Goal: Task Accomplishment & Management: Manage account settings

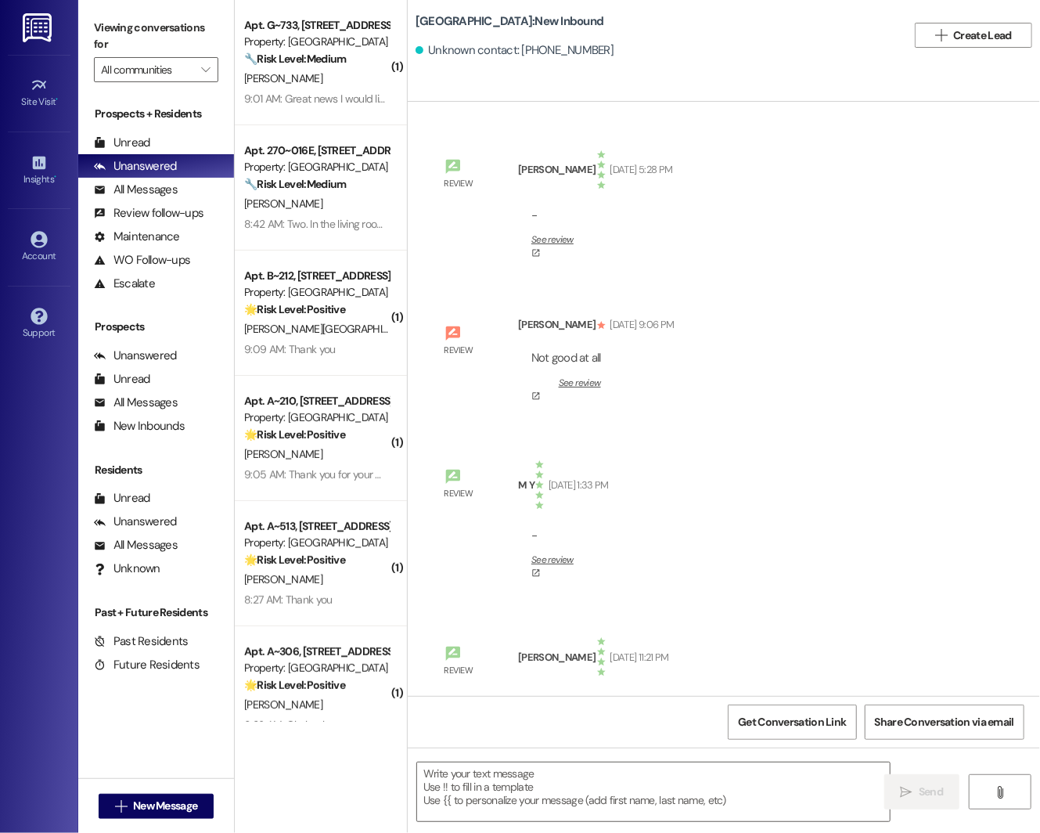
type textarea "Fetching suggested responses. Please feel free to read through the conversation…"
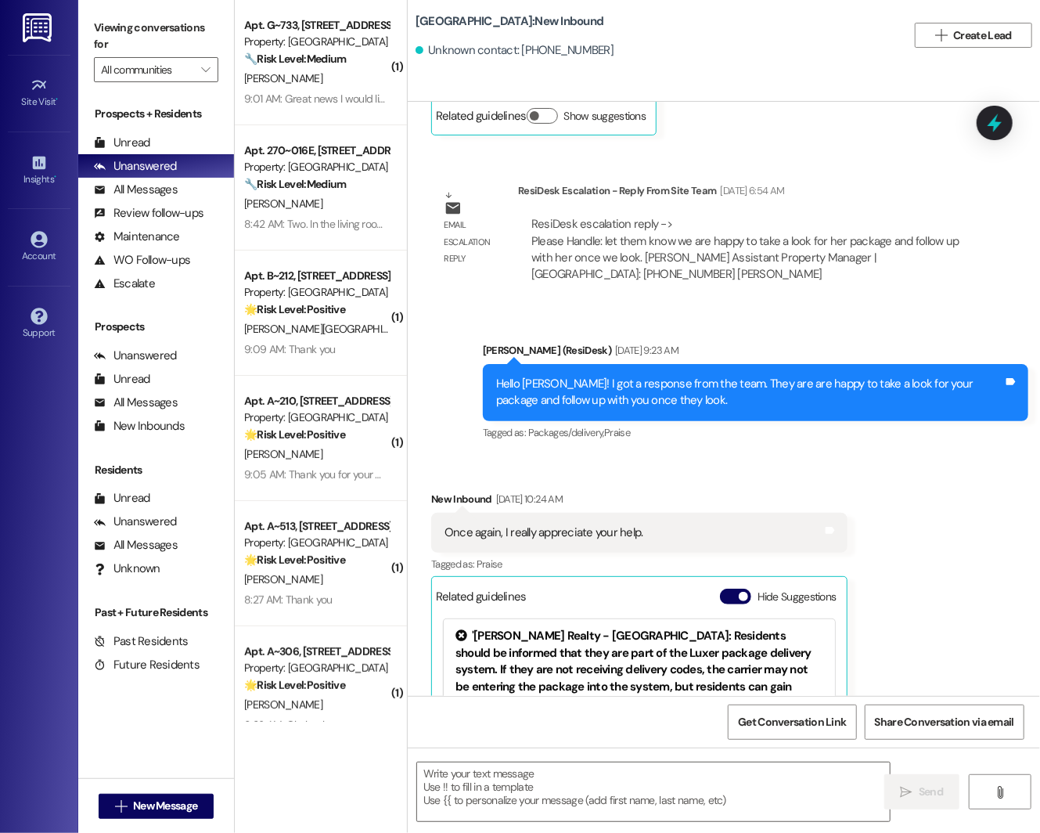
scroll to position [17654, 0]
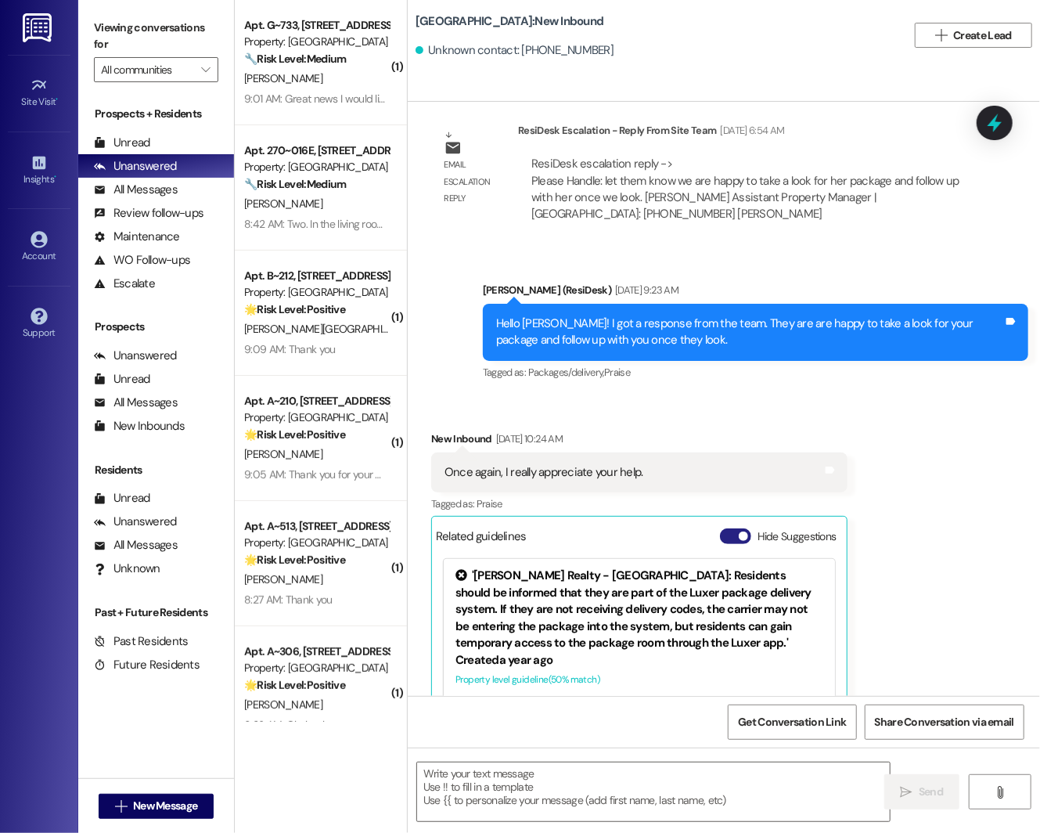
click at [740, 531] on span "button" at bounding box center [743, 535] width 9 height 9
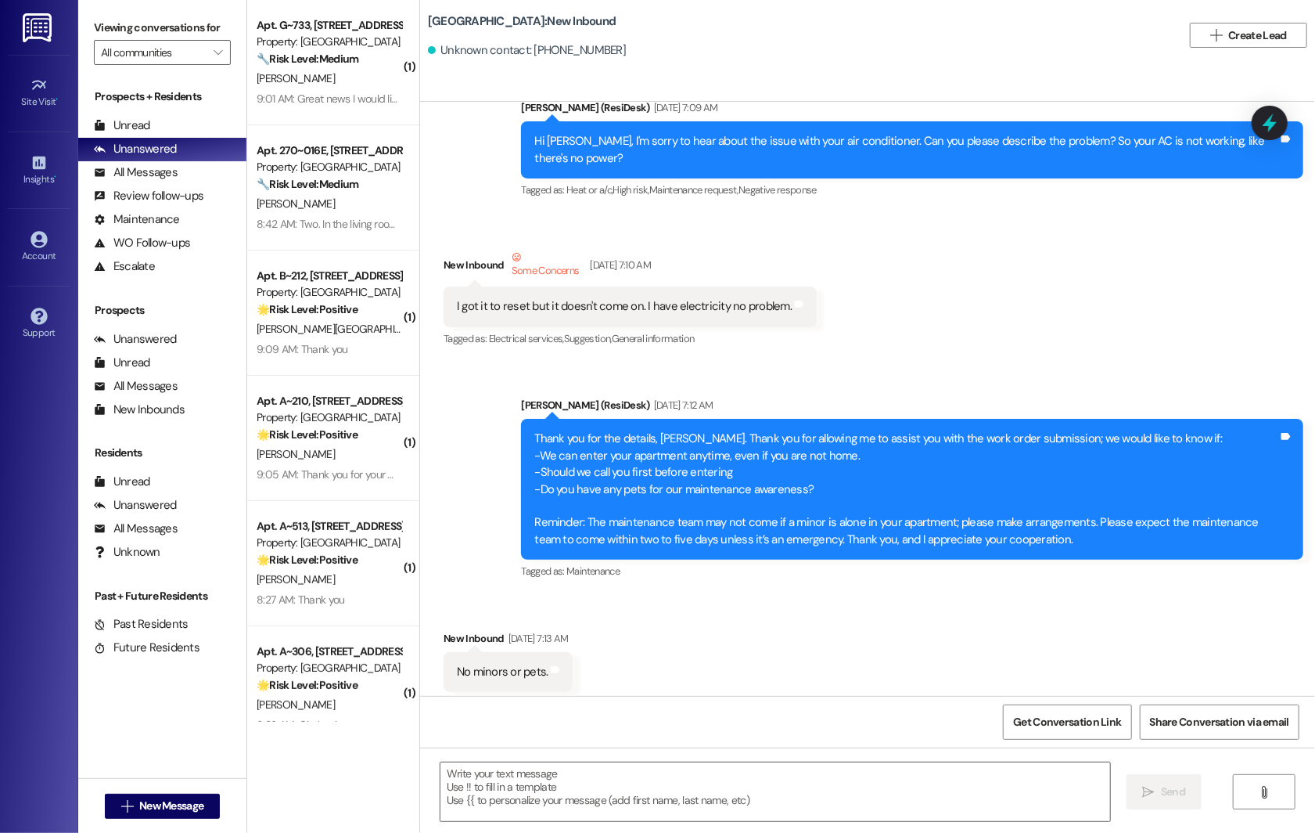
scroll to position [5570, 0]
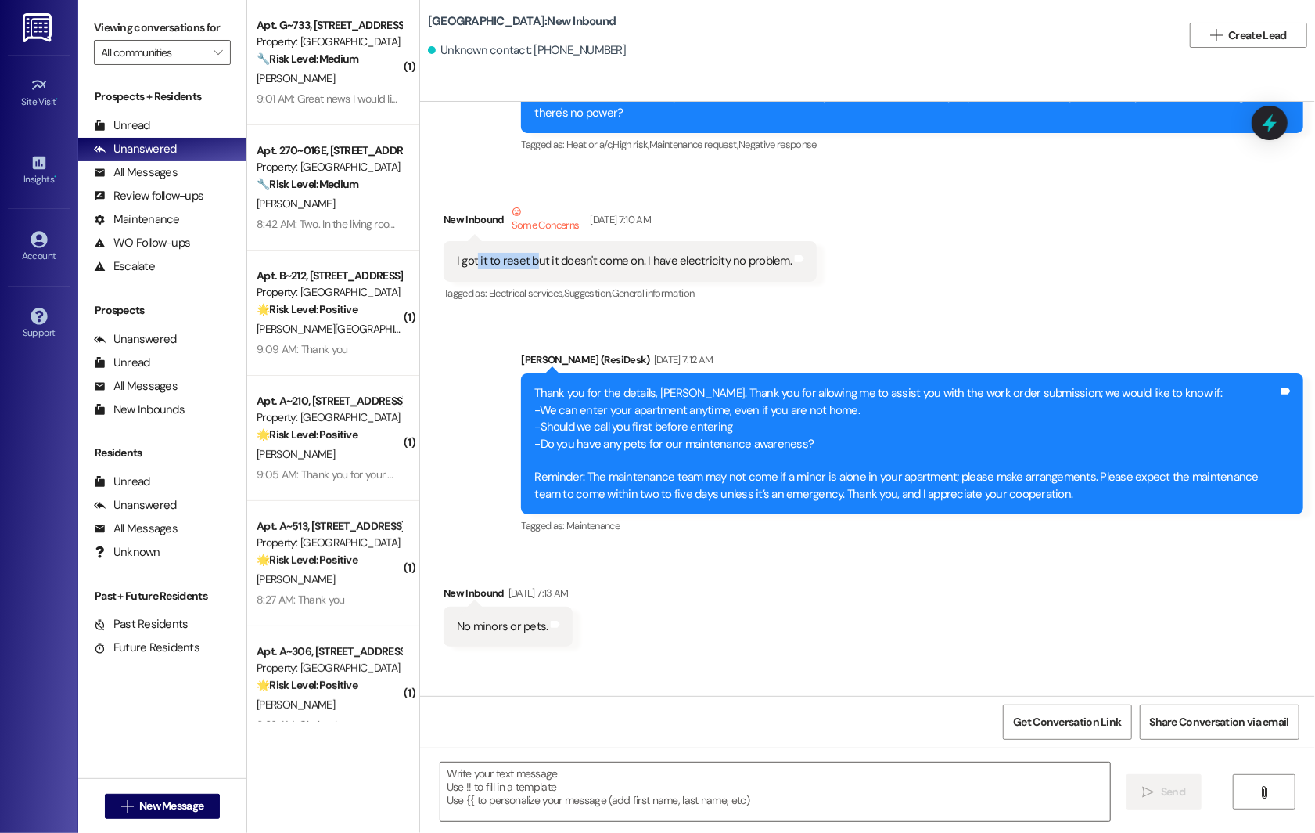
drag, startPoint x: 463, startPoint y: 250, endPoint x: 522, endPoint y: 249, distance: 58.7
click at [522, 253] on div "I got it to reset but it doesn't come on. I have electricity no problem." at bounding box center [624, 261] width 335 height 16
drag, startPoint x: 537, startPoint y: 247, endPoint x: 629, endPoint y: 248, distance: 92.4
click at [629, 253] on div "I got it to reset but it doesn't come on. I have electricity no problem." at bounding box center [624, 261] width 335 height 16
click at [658, 253] on div "I got it to reset but it doesn't come on. I have electricity no problem." at bounding box center [624, 261] width 335 height 16
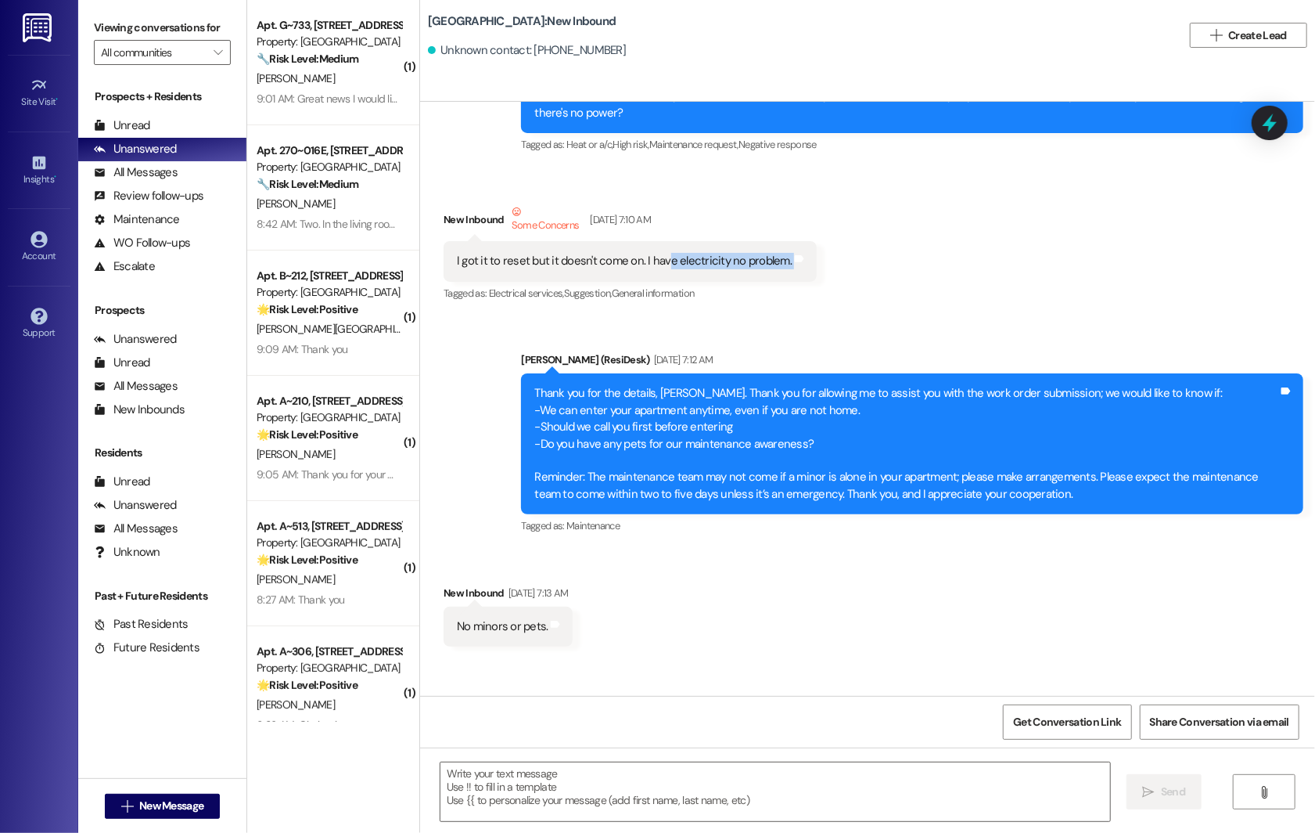
drag, startPoint x: 654, startPoint y: 245, endPoint x: 802, endPoint y: 241, distance: 148.0
click at [802, 241] on div "Received via SMS New Inbound Some Concerns Aug 21, 2023 at 7:10 AM I got it to …" at bounding box center [630, 254] width 397 height 125
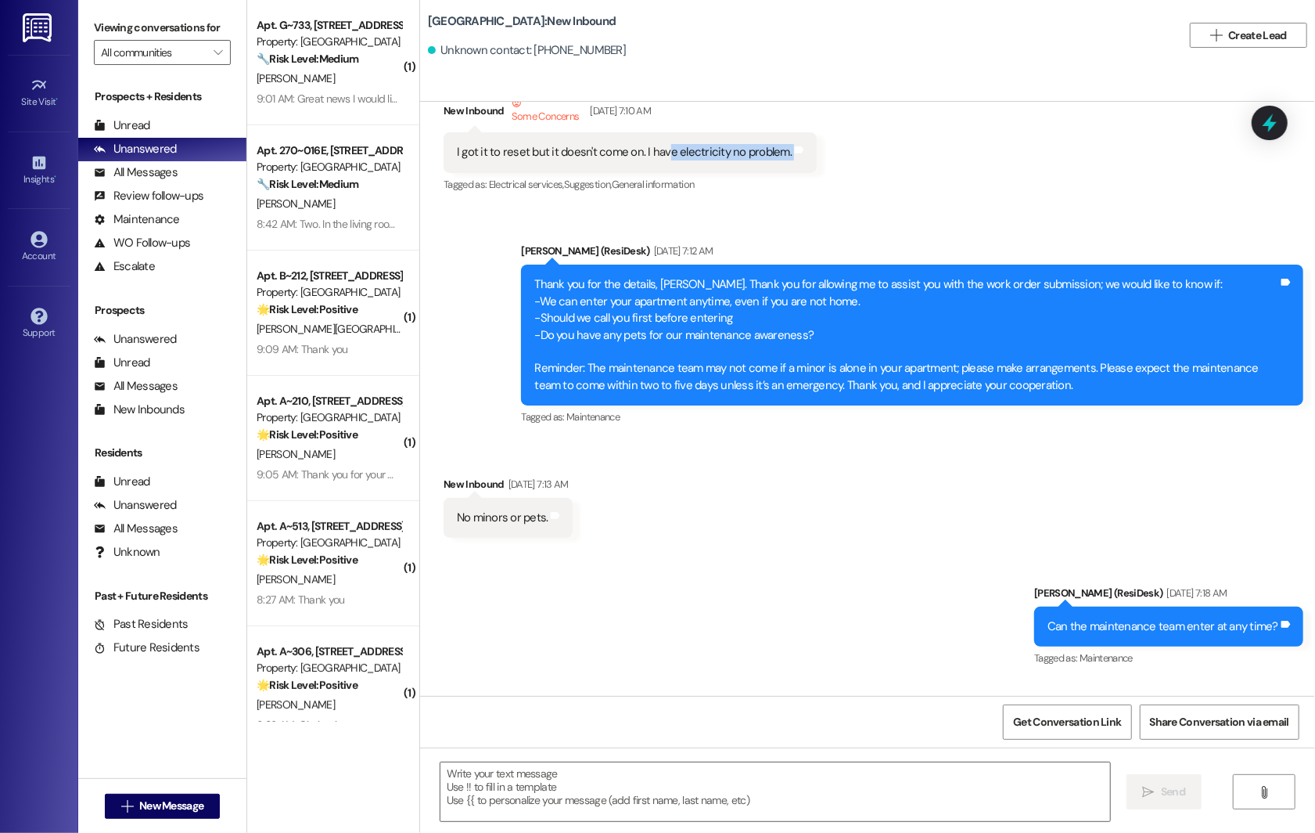
scroll to position [5684, 0]
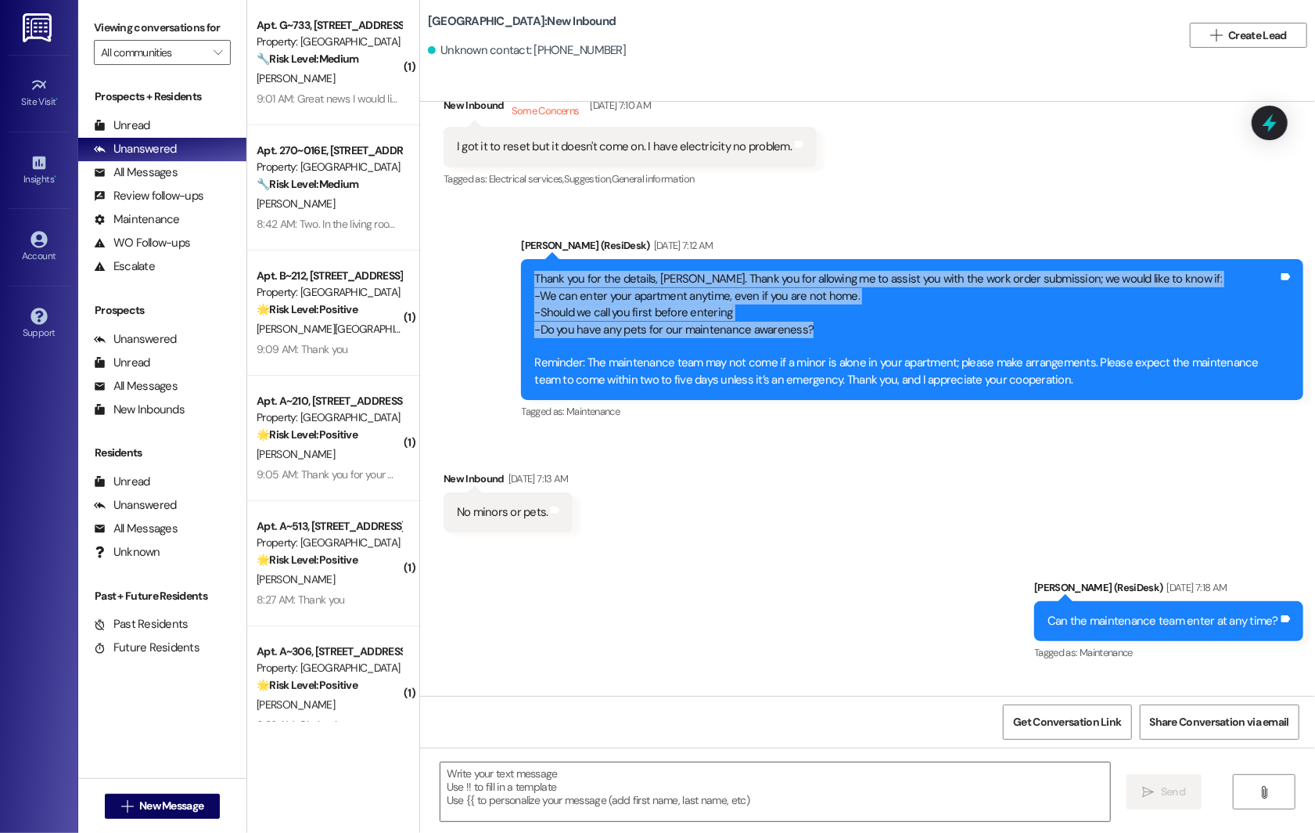
drag, startPoint x: 520, startPoint y: 262, endPoint x: 858, endPoint y: 315, distance: 342.2
click at [858, 317] on div "Thank you for the details, Sandra. Thank you for allowing me to assist you with…" at bounding box center [906, 329] width 747 height 117
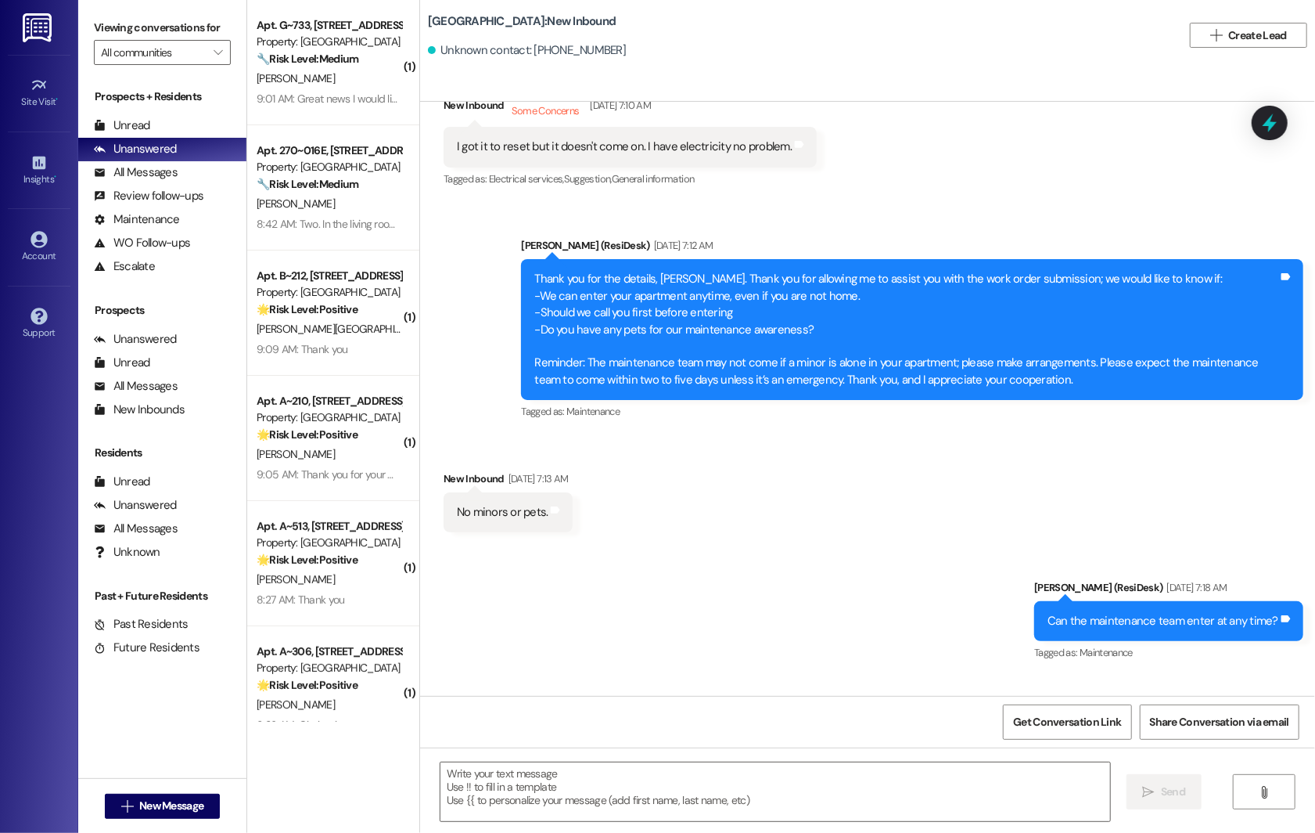
click at [906, 281] on div "Thank you for the details, Sandra. Thank you for allowing me to assist you with…" at bounding box center [906, 329] width 744 height 117
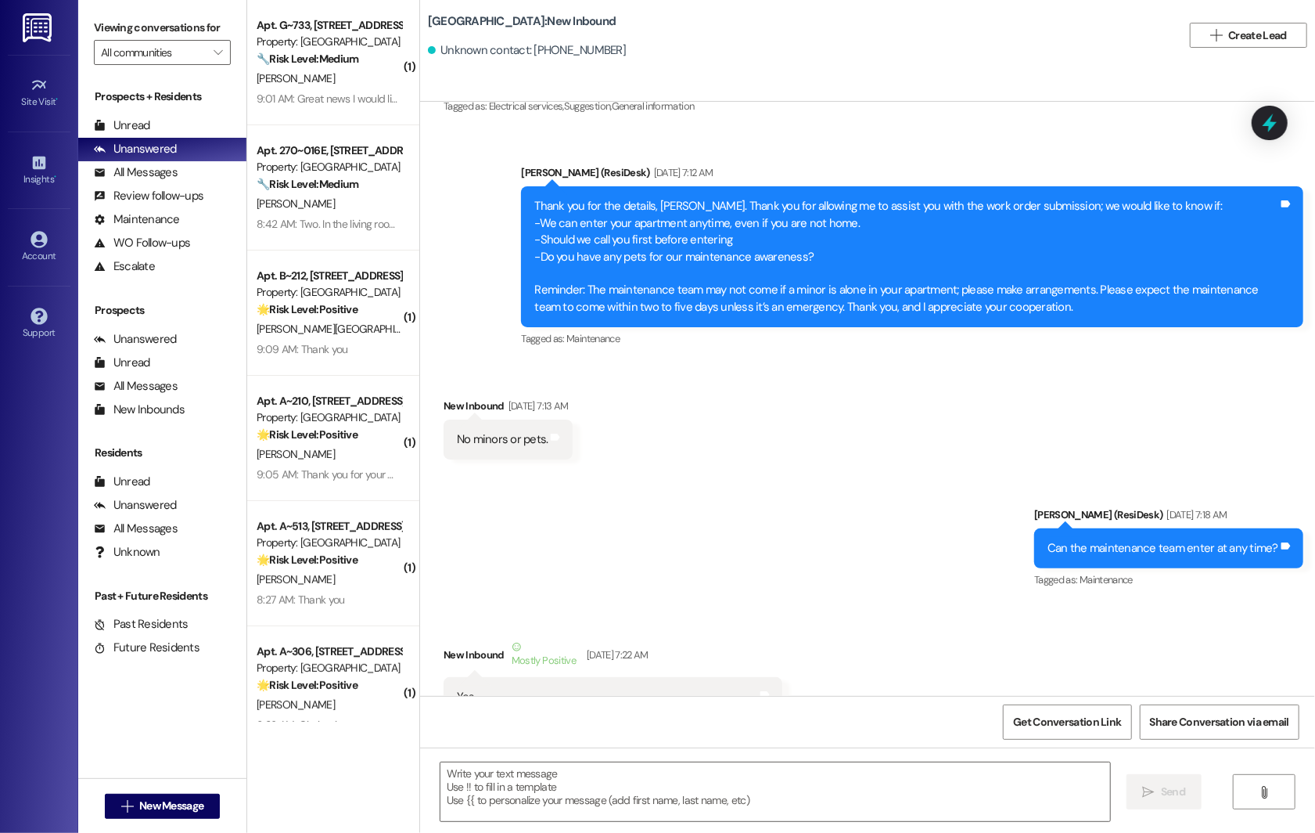
scroll to position [5761, 0]
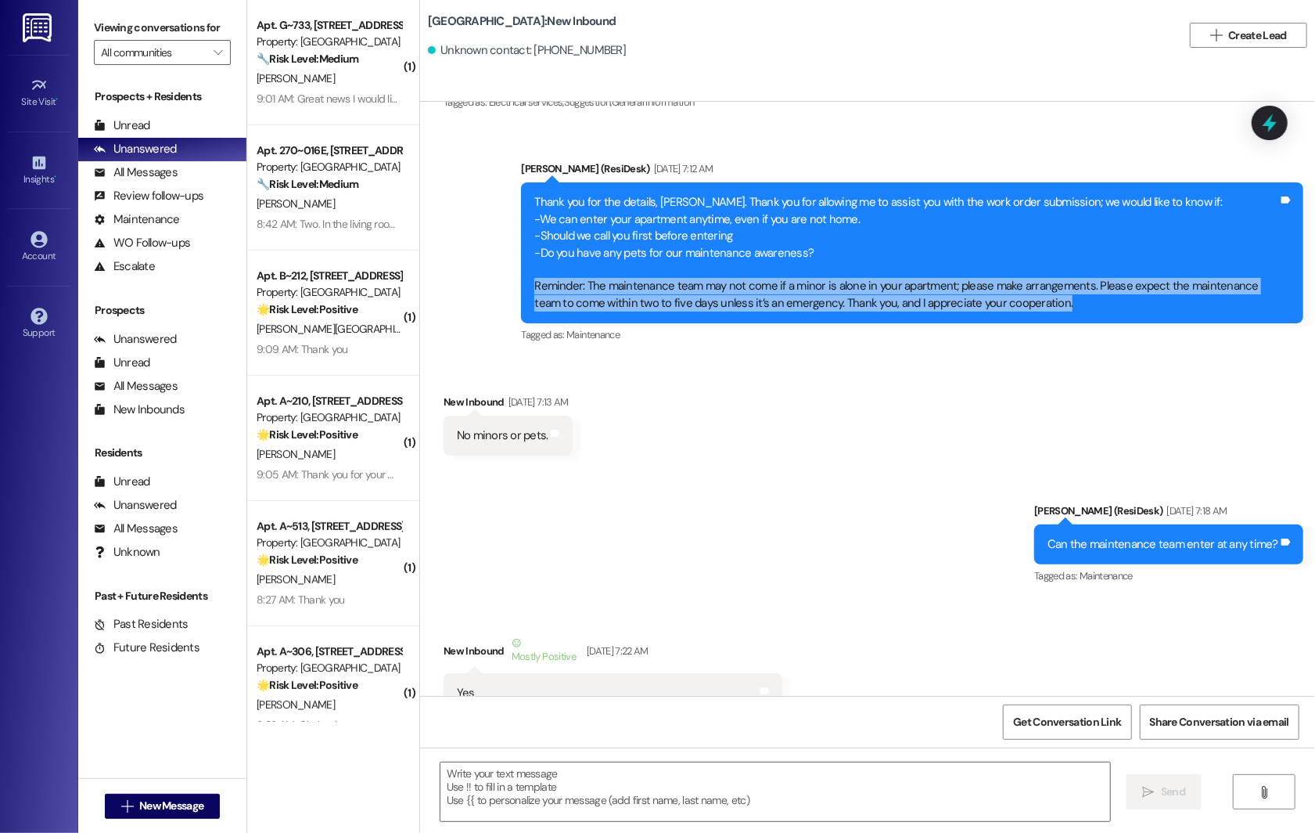
drag, startPoint x: 516, startPoint y: 272, endPoint x: 1061, endPoint y: 288, distance: 544.9
click at [1039, 288] on div "Thank you for the details, Sandra. Thank you for allowing me to assist you with…" at bounding box center [912, 252] width 783 height 141
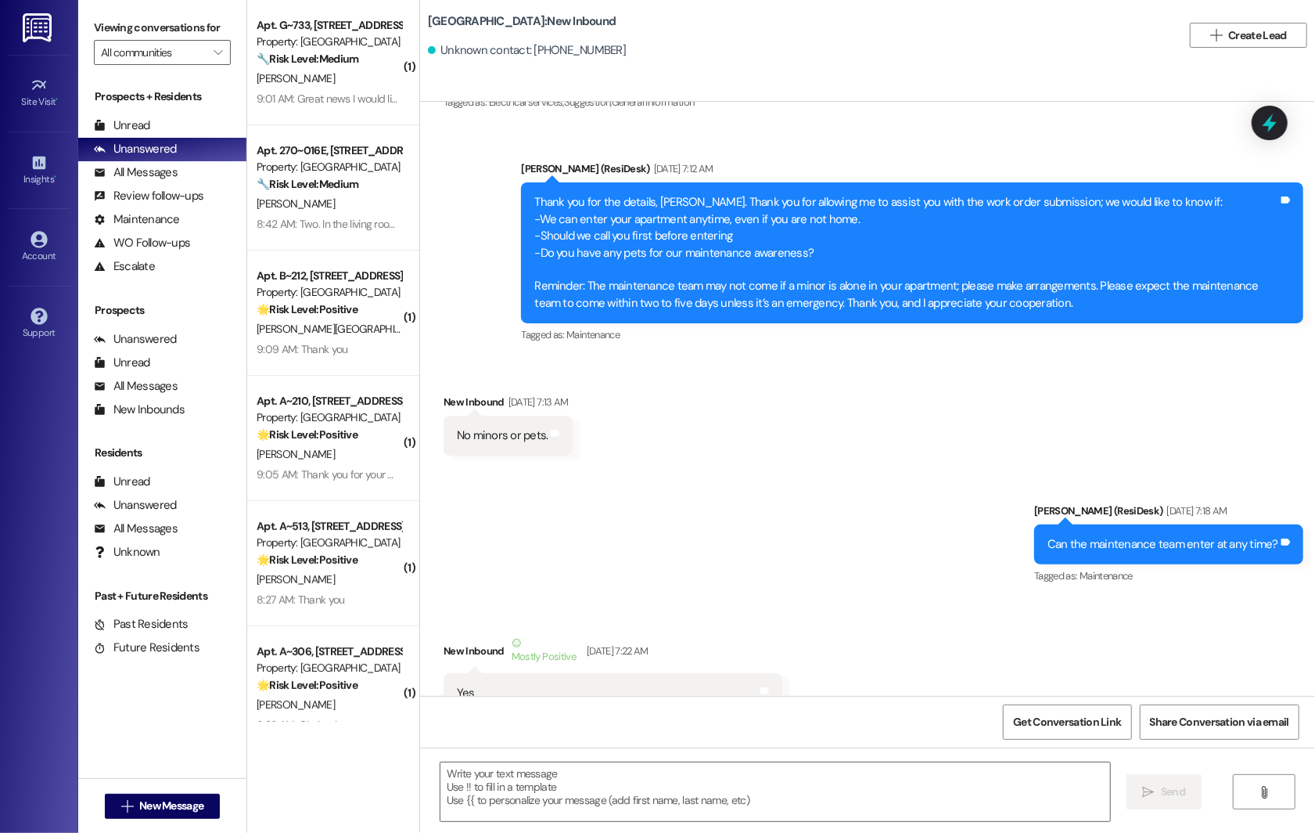
click at [797, 411] on div "Received via SMS New Inbound Aug 21, 2023 at 7:13 AM No minors or pets. Tags an…" at bounding box center [867, 412] width 895 height 109
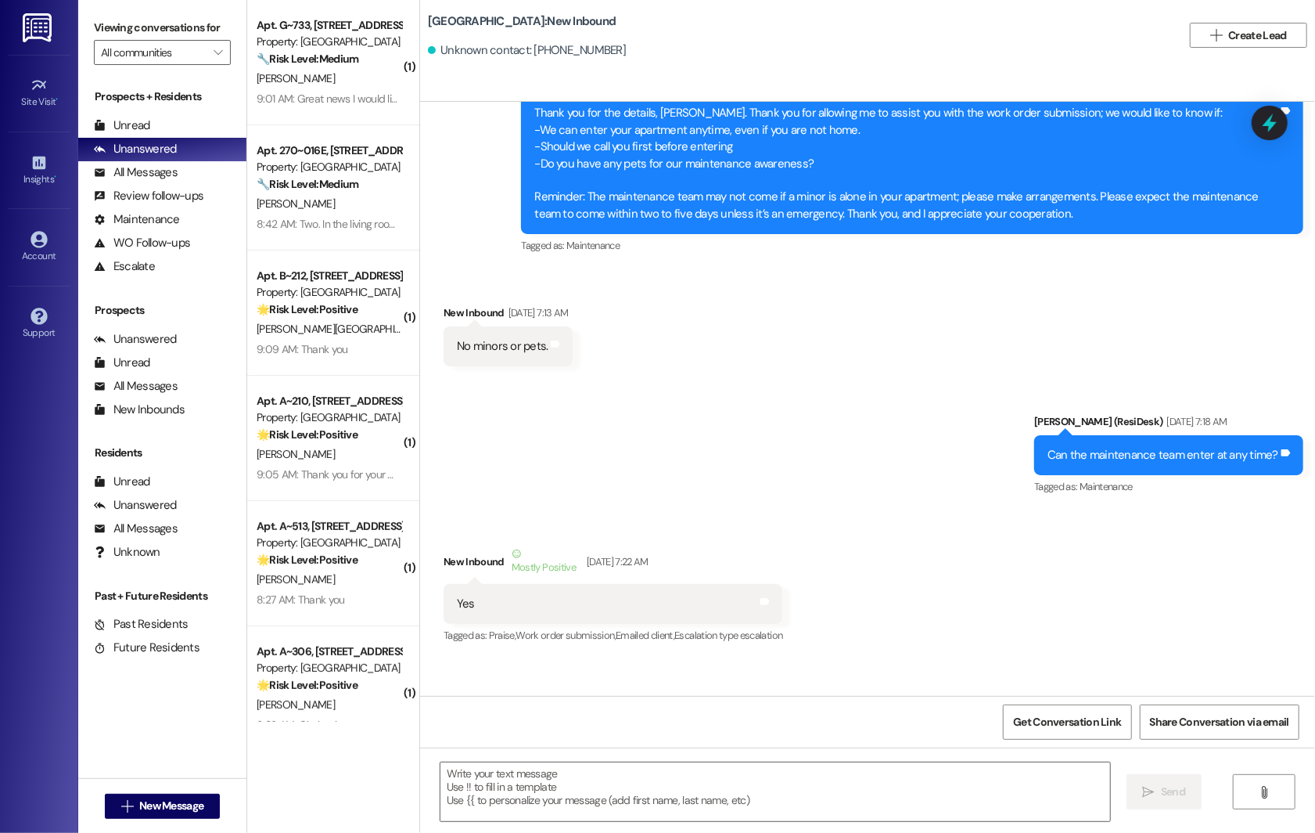
scroll to position [5853, 0]
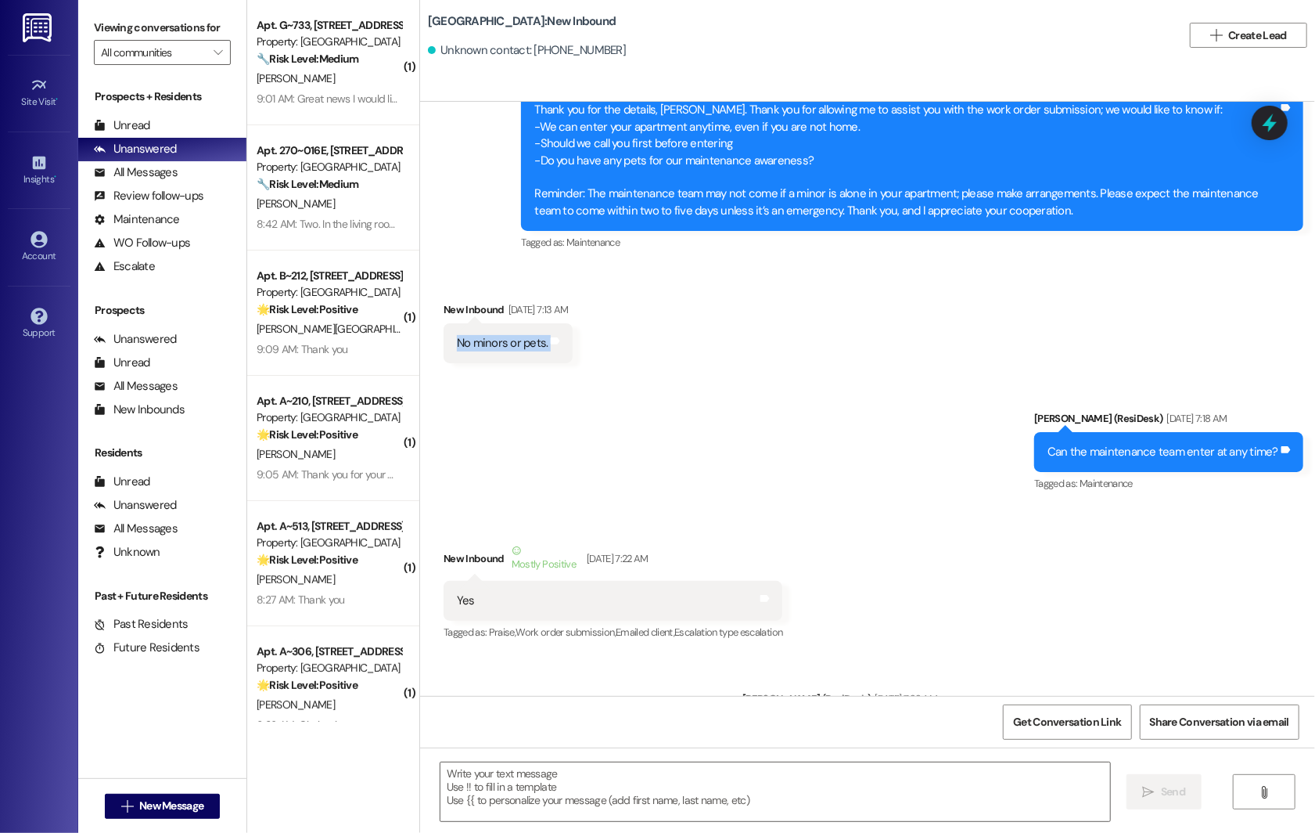
drag, startPoint x: 438, startPoint y: 328, endPoint x: 595, endPoint y: 327, distance: 156.5
click at [585, 327] on div "Received via SMS New Inbound Aug 21, 2023 at 7:13 AM No minors or pets. Tags an…" at bounding box center [508, 332] width 153 height 85
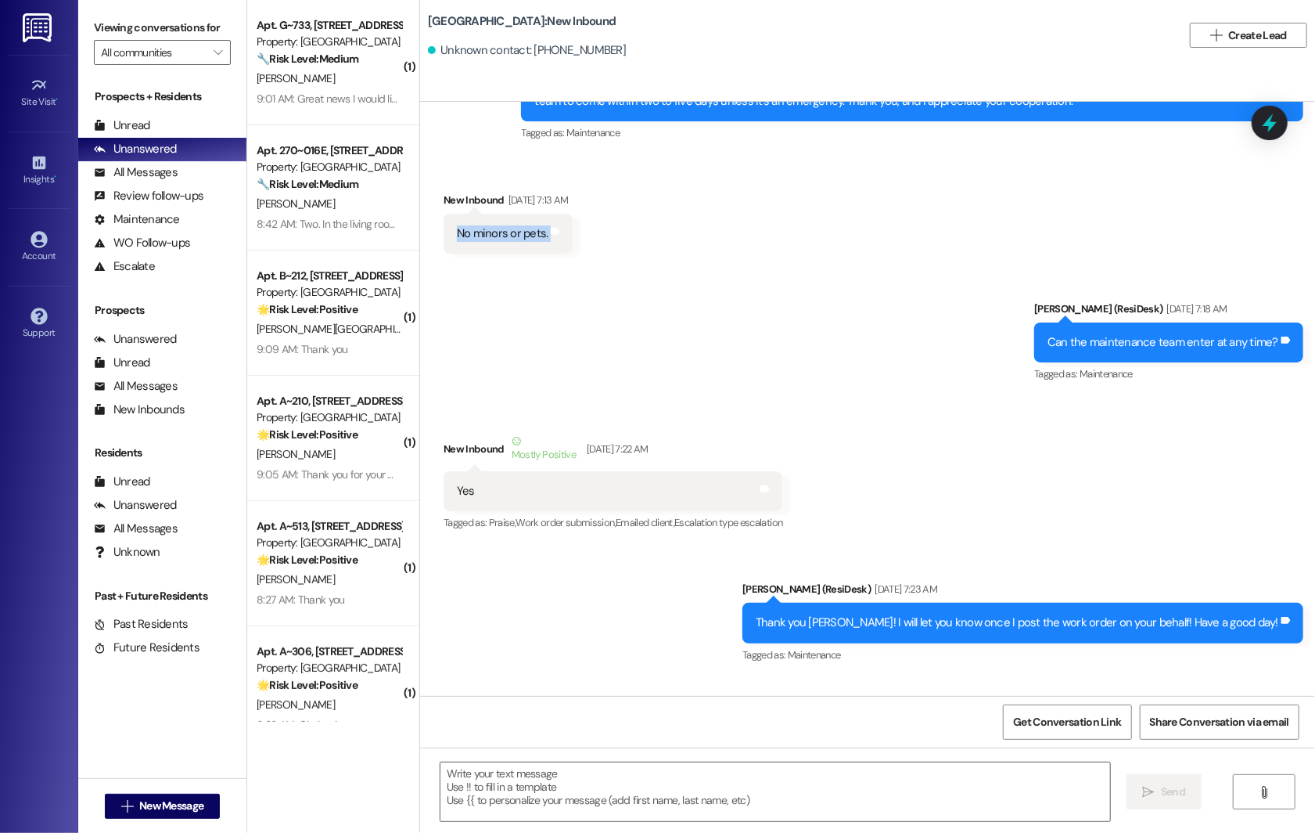
scroll to position [5964, 0]
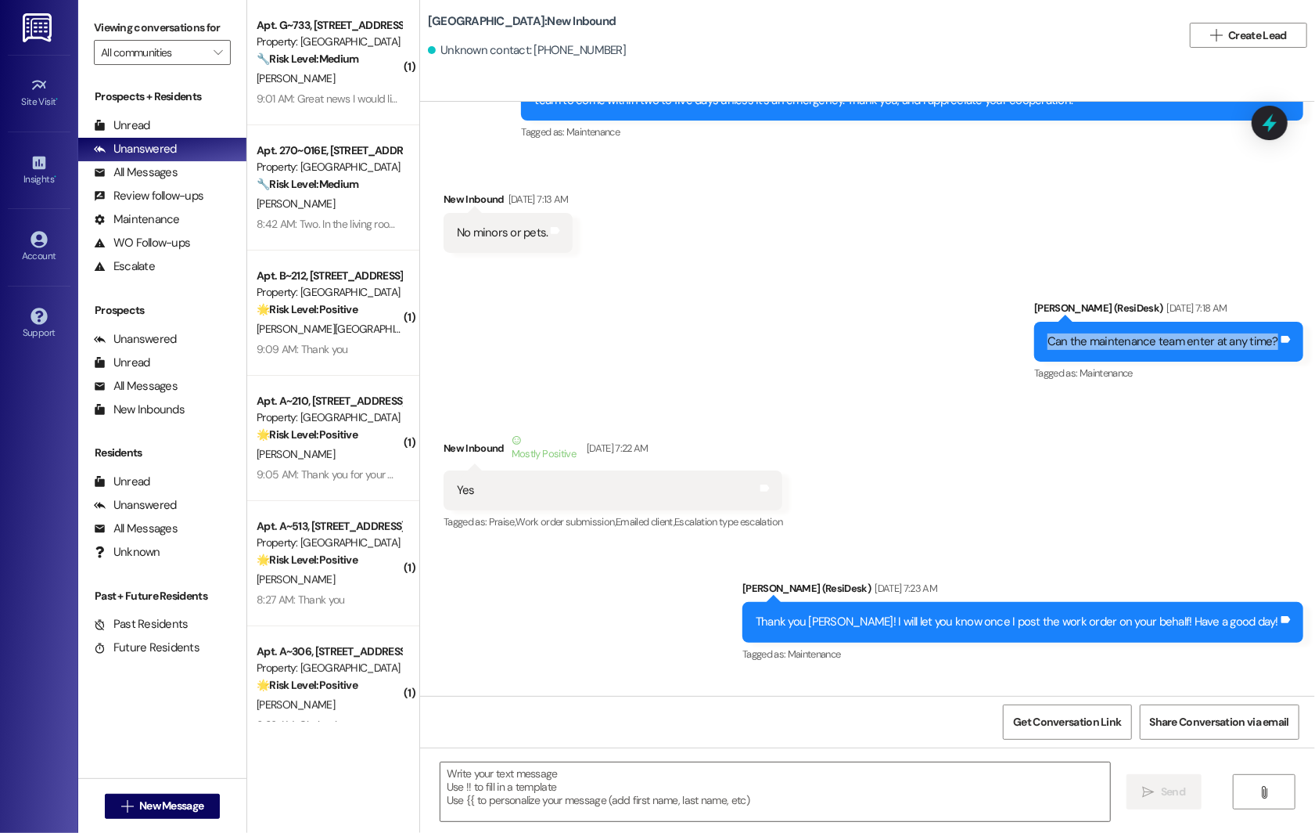
drag, startPoint x: 1048, startPoint y: 327, endPoint x: 1272, endPoint y: 333, distance: 224.7
click at [1039, 333] on div "Can the maintenance team enter at any time?" at bounding box center [1163, 341] width 234 height 16
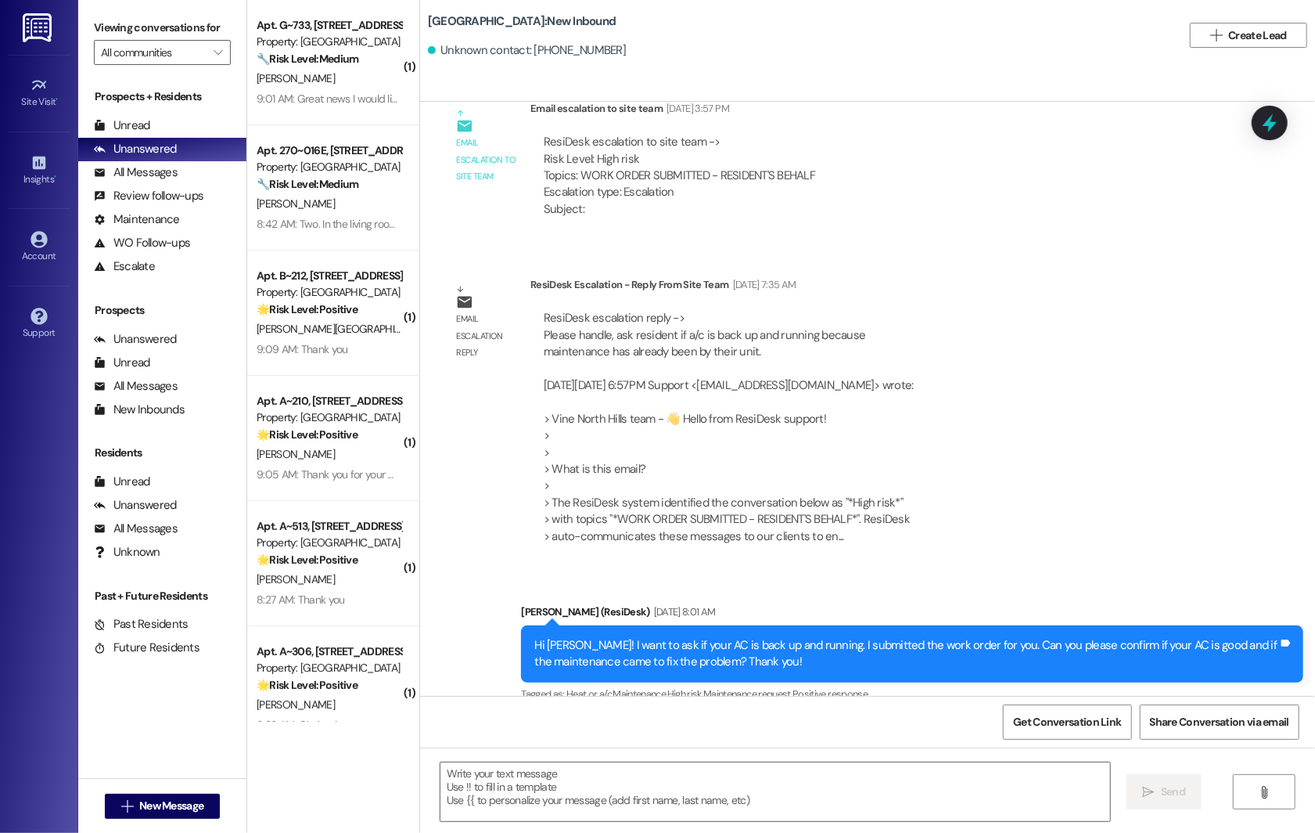
scroll to position [6757, 0]
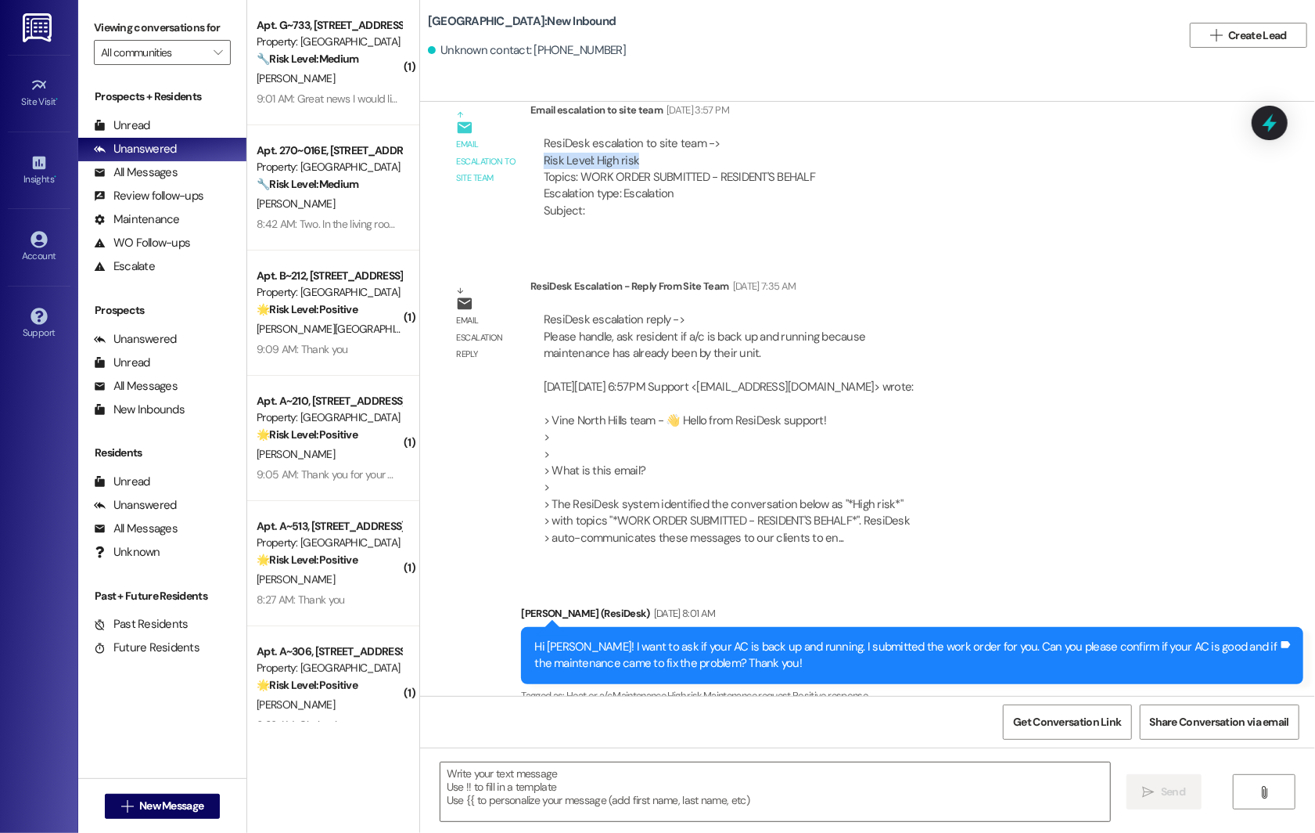
drag, startPoint x: 551, startPoint y: 148, endPoint x: 638, endPoint y: 148, distance: 86.9
click at [638, 148] on div "ResiDesk escalation to site team -> Risk Level: High risk Topics: WORK ORDER SU…" at bounding box center [680, 177] width 298 height 107
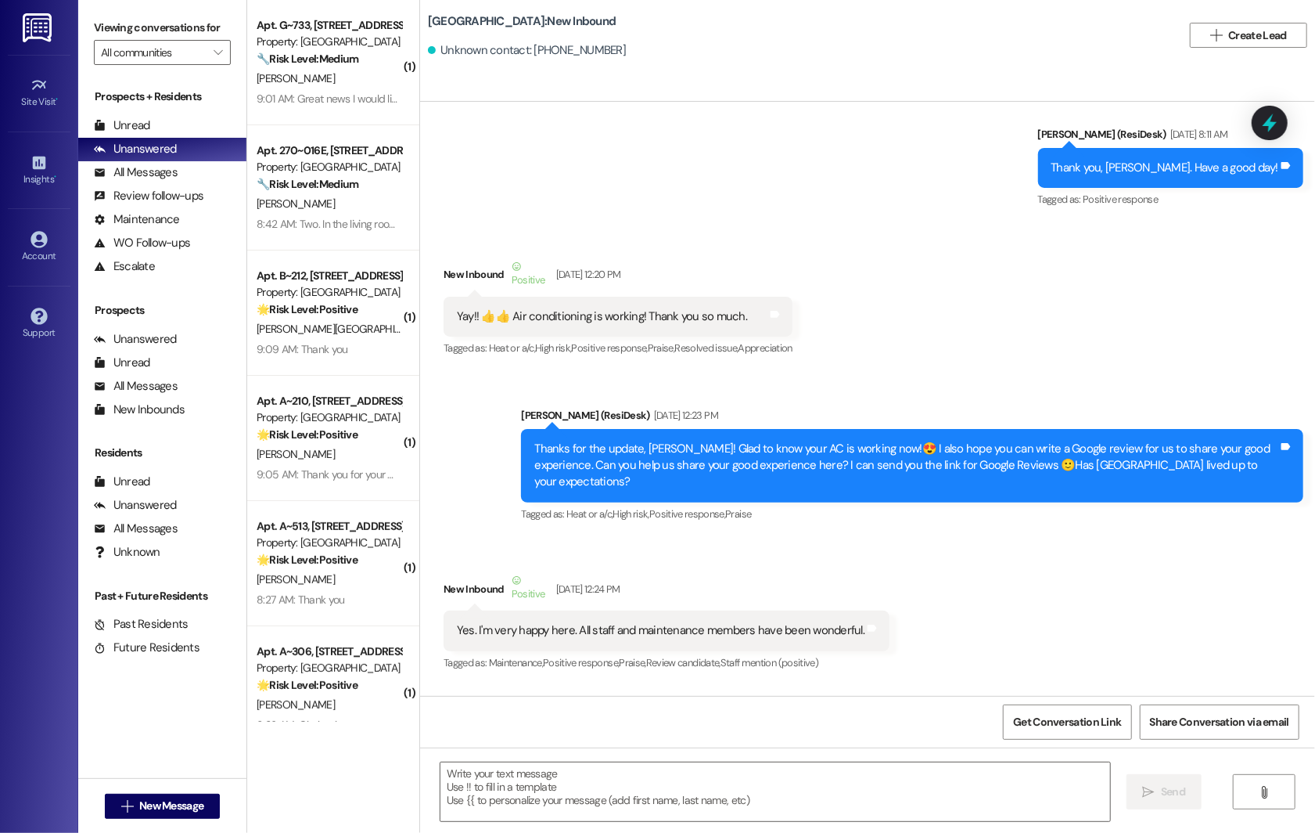
scroll to position [7539, 0]
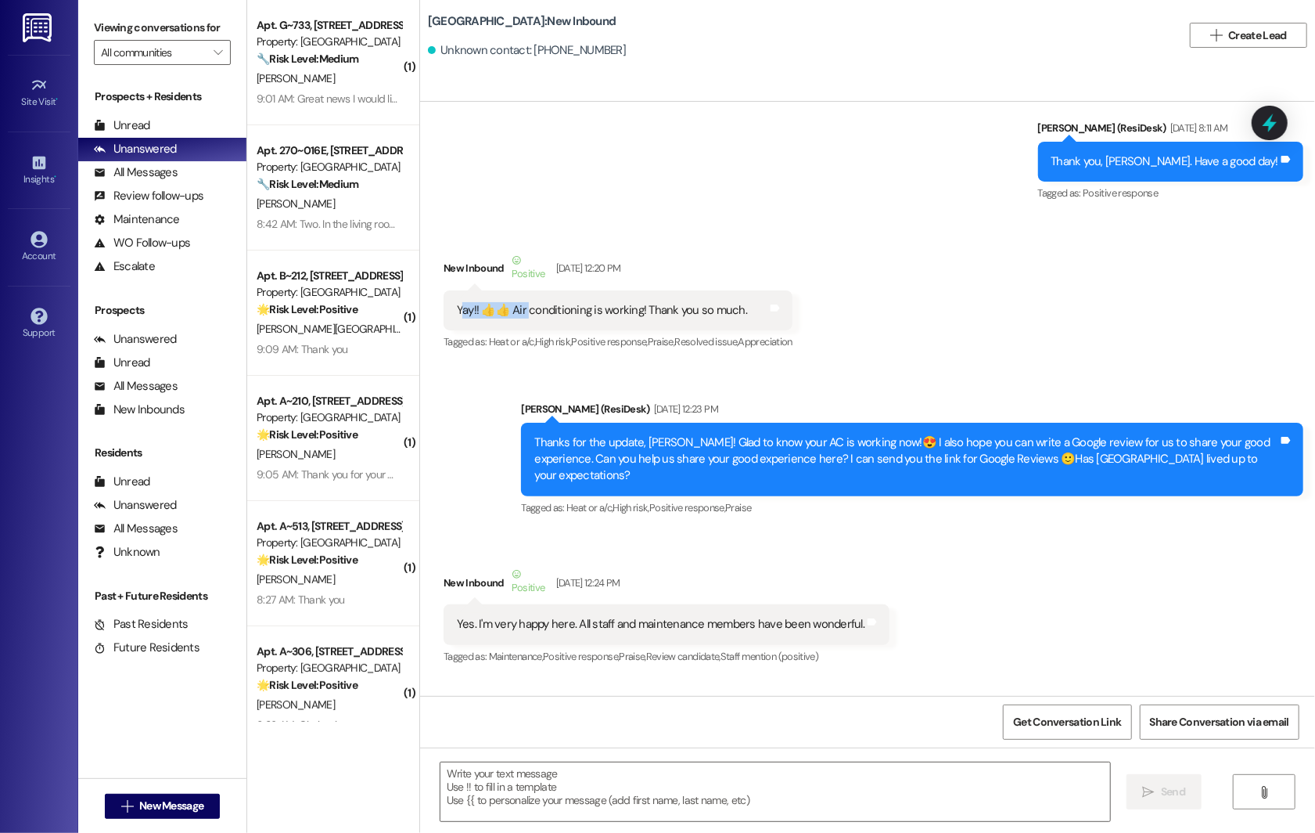
drag, startPoint x: 457, startPoint y: 300, endPoint x: 572, endPoint y: 302, distance: 115.0
click at [572, 302] on div "Yay!! 👍👍 Air conditioning is working! Thank you so much." at bounding box center [602, 310] width 290 height 16
drag, startPoint x: 836, startPoint y: 426, endPoint x: 909, endPoint y: 426, distance: 73.6
click at [909, 434] on div "Thanks for the update, Sandra! Glad to know your AC is working now!😍 I also hop…" at bounding box center [906, 459] width 744 height 50
click at [776, 240] on div "Received via SMS New Inbound Positive Aug 22, 2023 at 12:20 PM Yay!! 👍👍 Air con…" at bounding box center [618, 302] width 372 height 125
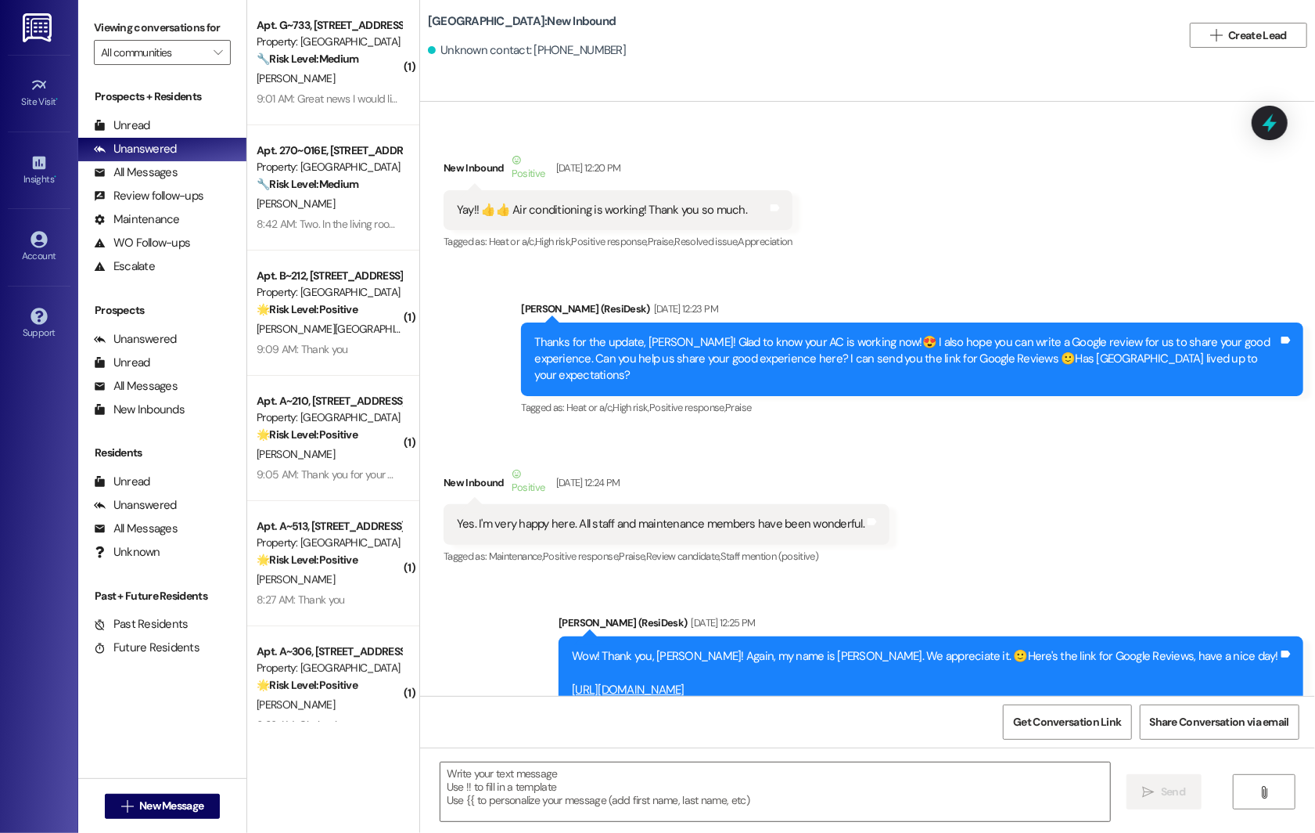
scroll to position [7648, 0]
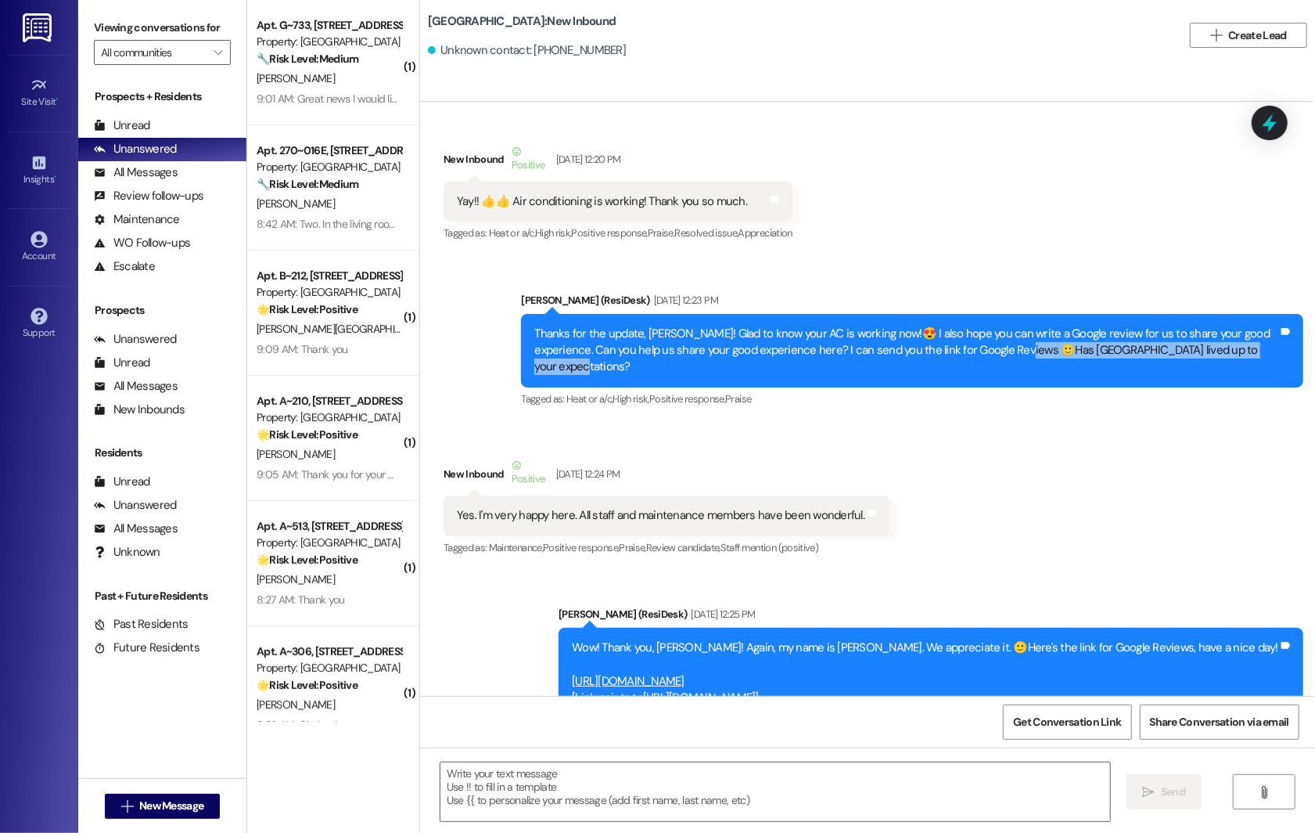
drag, startPoint x: 965, startPoint y: 333, endPoint x: 1227, endPoint y: 333, distance: 262.2
click at [1039, 333] on div "Thanks for the update, Sandra! Glad to know your AC is working now!😍 I also hop…" at bounding box center [906, 351] width 744 height 50
click at [788, 457] on div "New Inbound Positive Aug 22, 2023 at 12:24 PM" at bounding box center [667, 476] width 446 height 38
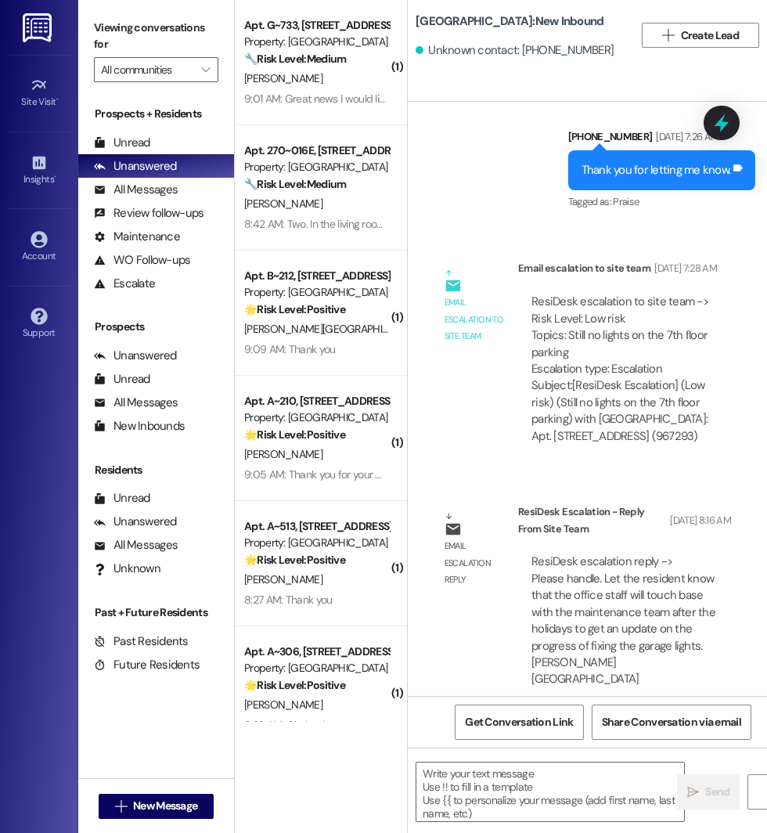
scroll to position [19269, 0]
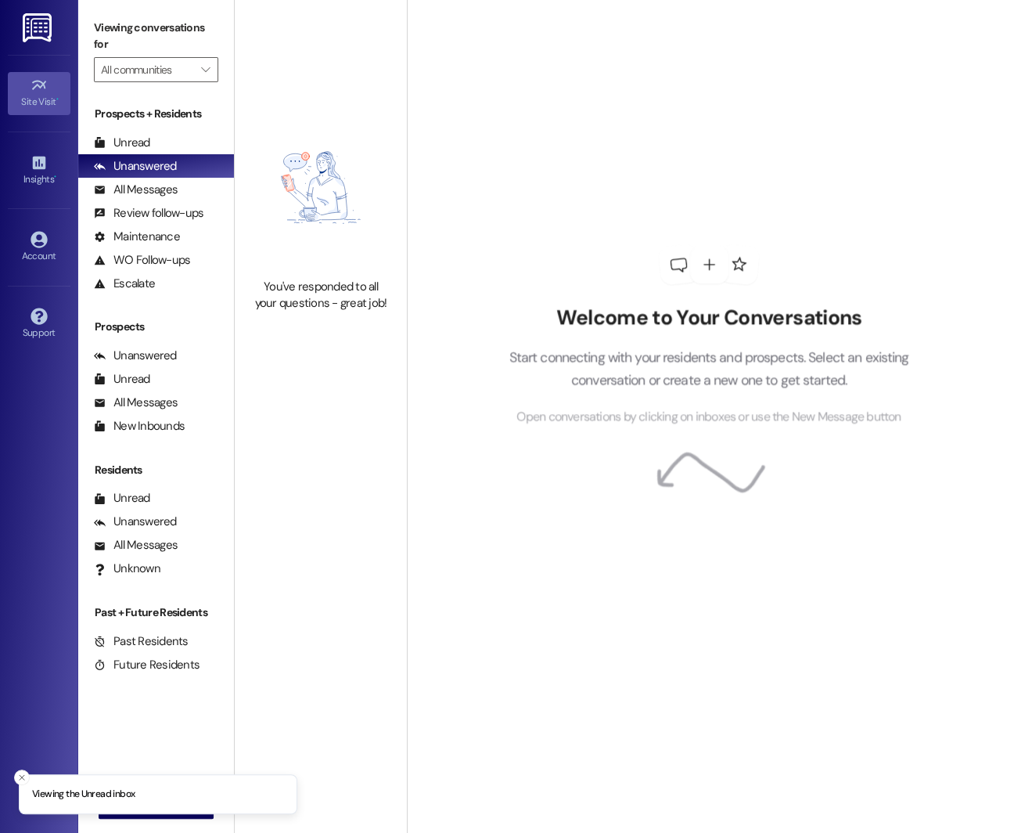
click at [38, 76] on link "Site Visit •" at bounding box center [39, 93] width 63 height 42
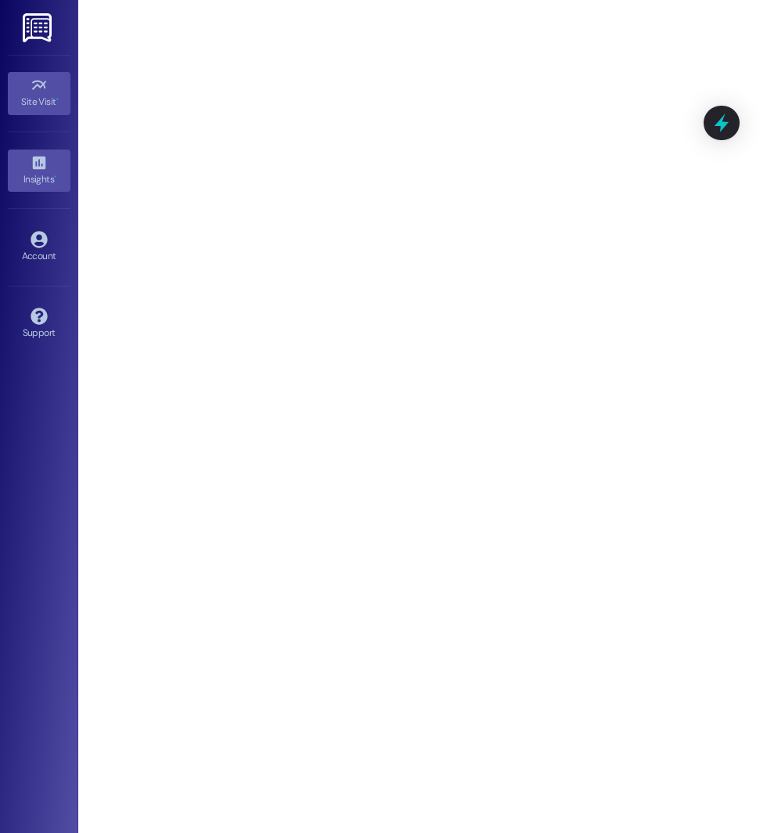
click at [49, 167] on link "Insights •" at bounding box center [39, 170] width 63 height 42
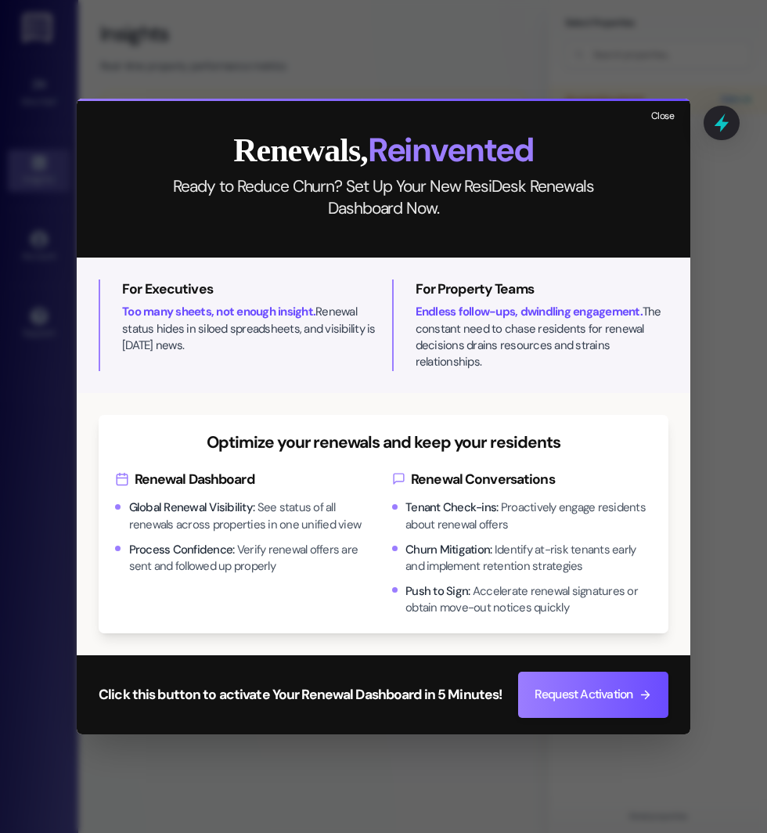
click at [672, 114] on button "Close" at bounding box center [663, 116] width 34 height 20
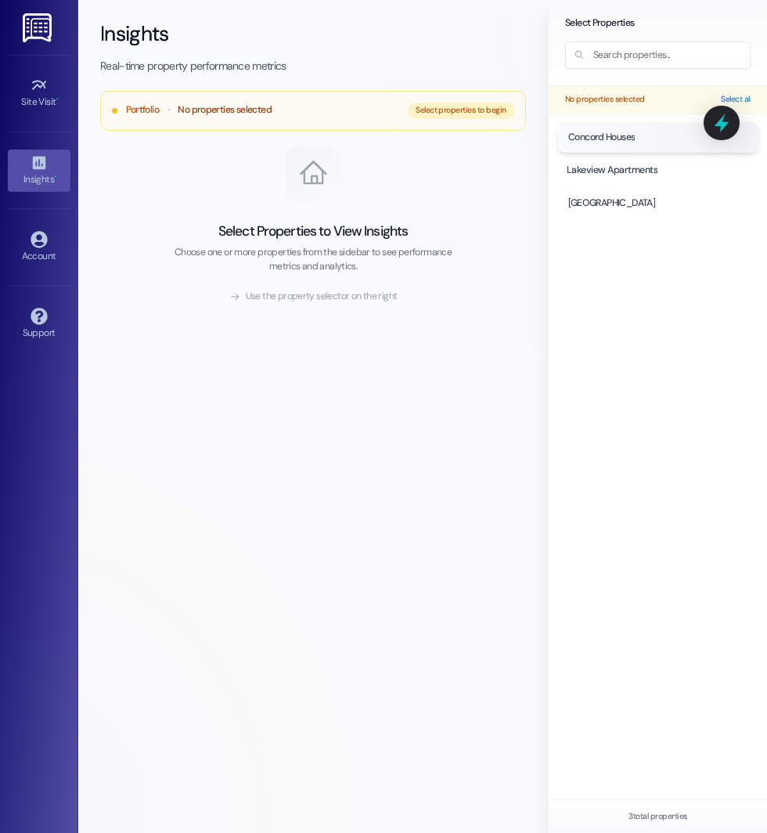
click at [621, 143] on div at bounding box center [657, 137] width 202 height 31
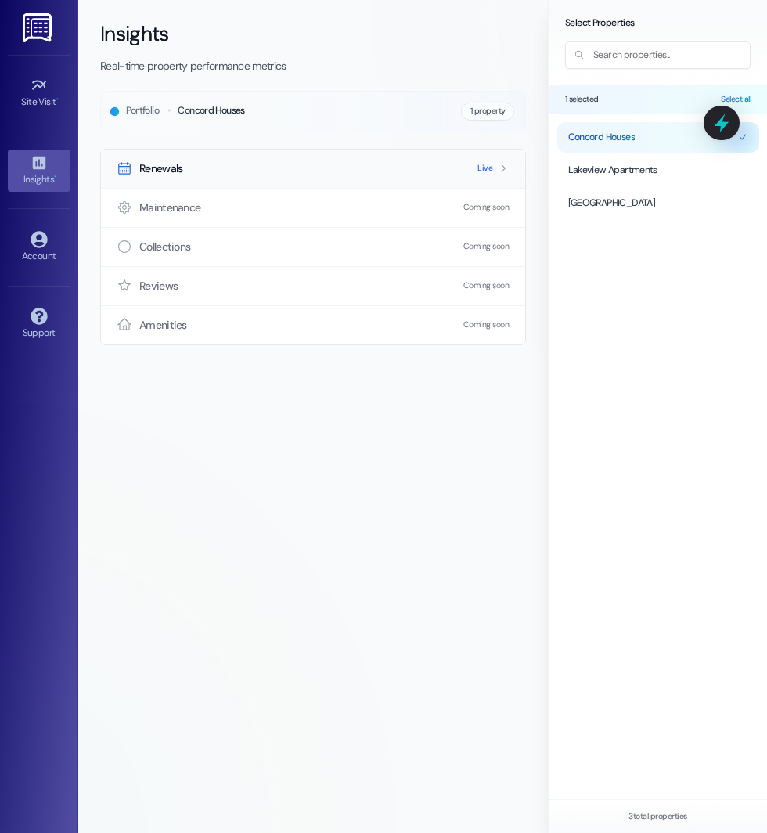
click at [354, 171] on div "Renewals Live" at bounding box center [313, 168] width 424 height 38
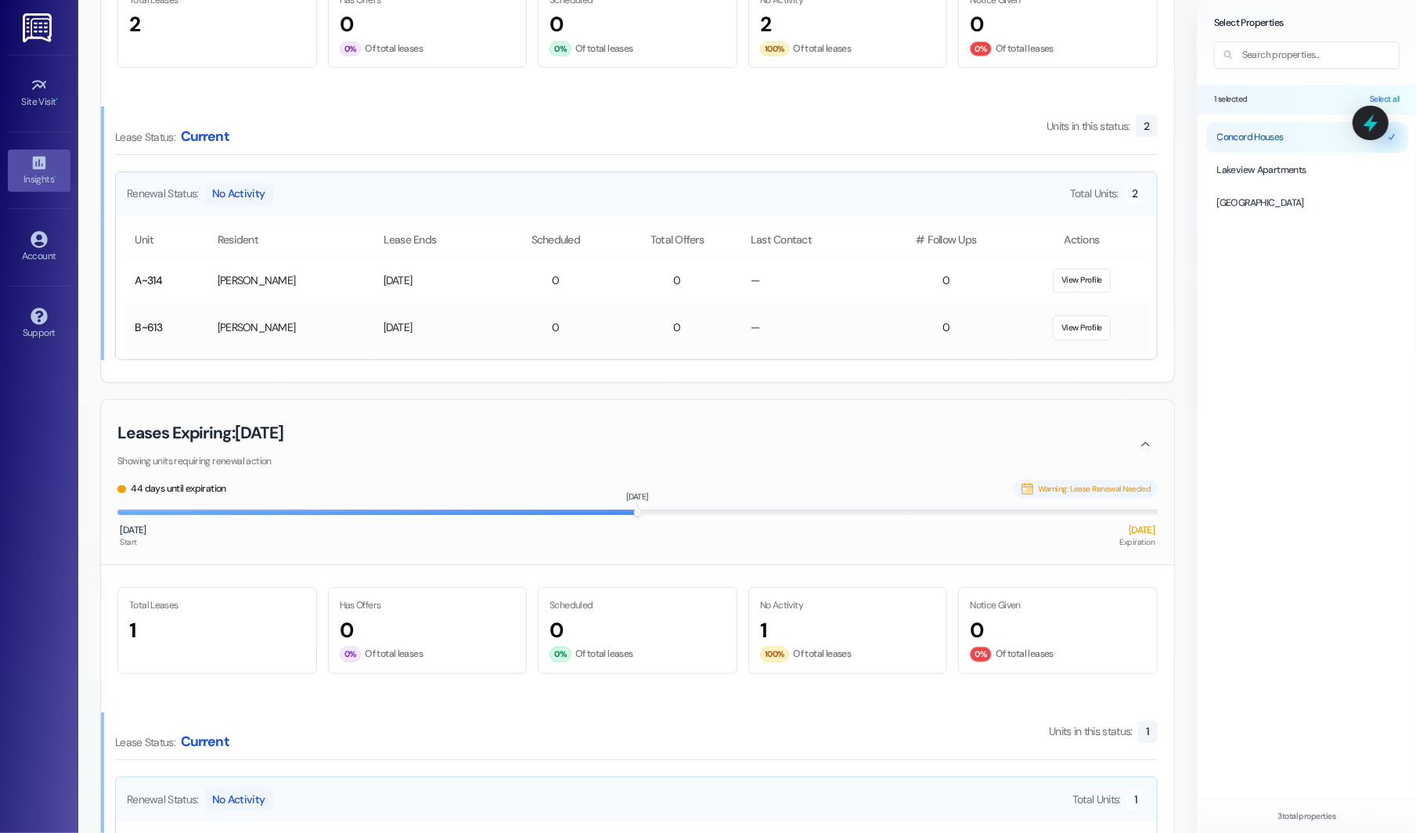
scroll to position [718, 0]
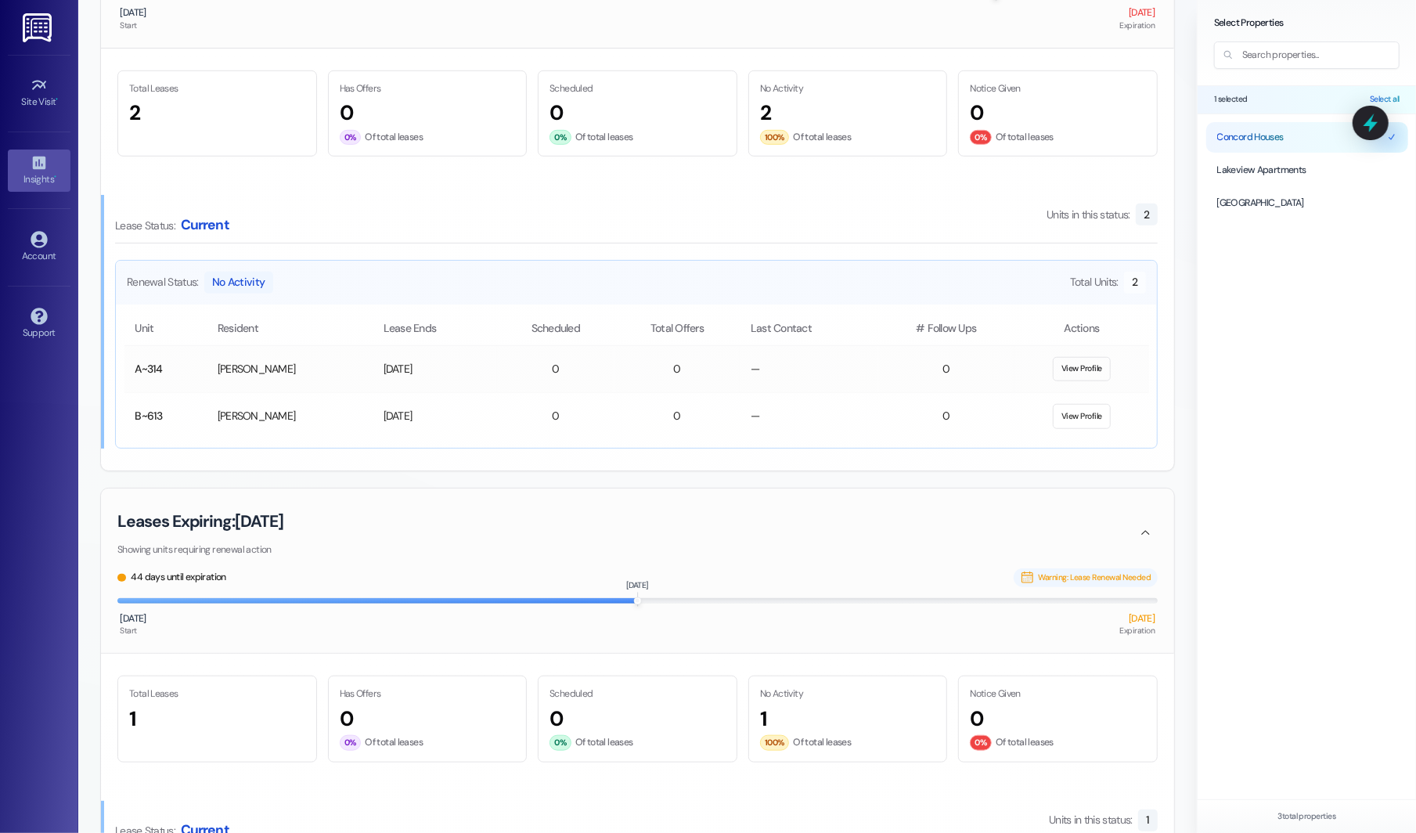
click at [766, 368] on button "View Profile" at bounding box center [1082, 369] width 59 height 25
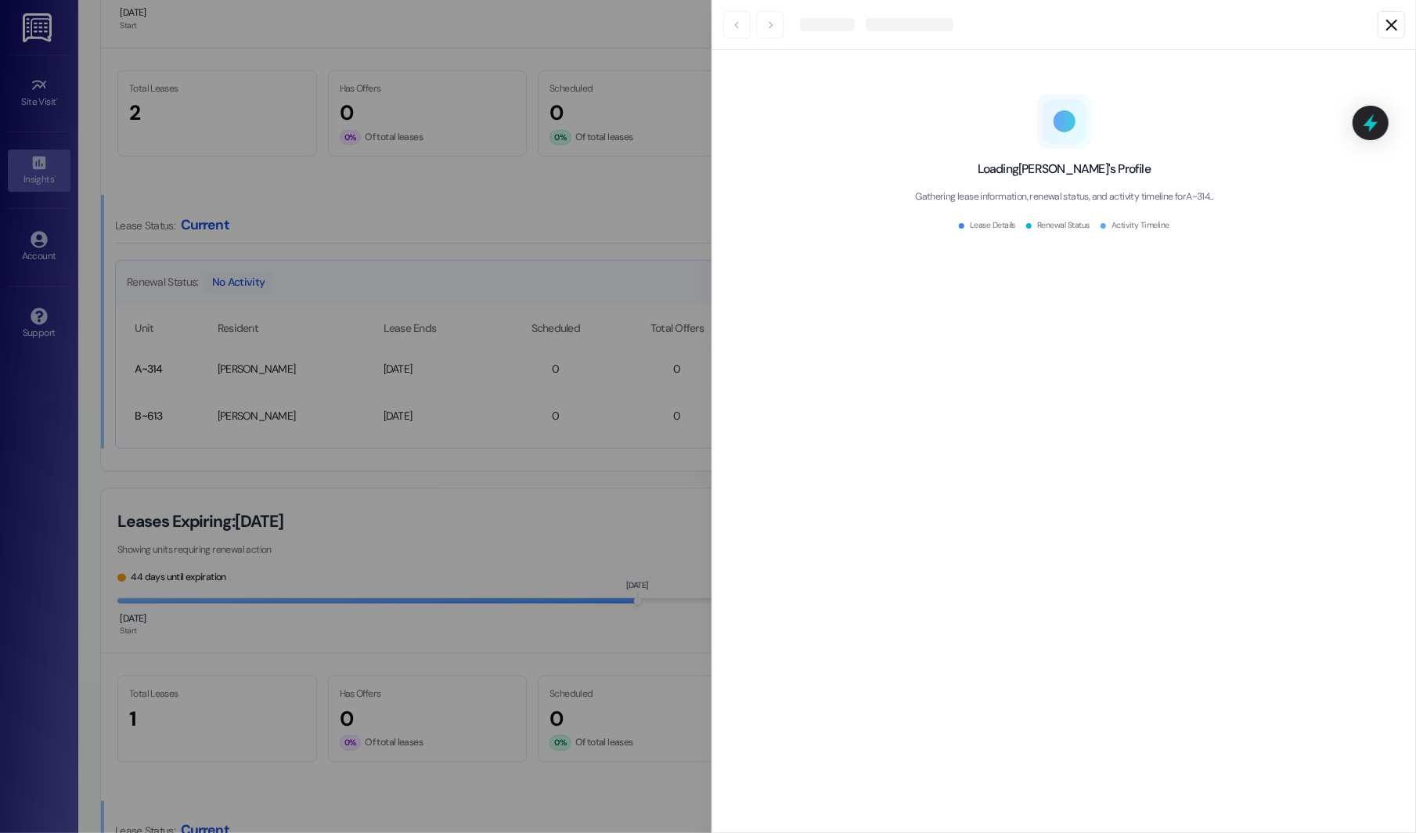
click at [766, 26] on icon at bounding box center [1391, 25] width 19 height 19
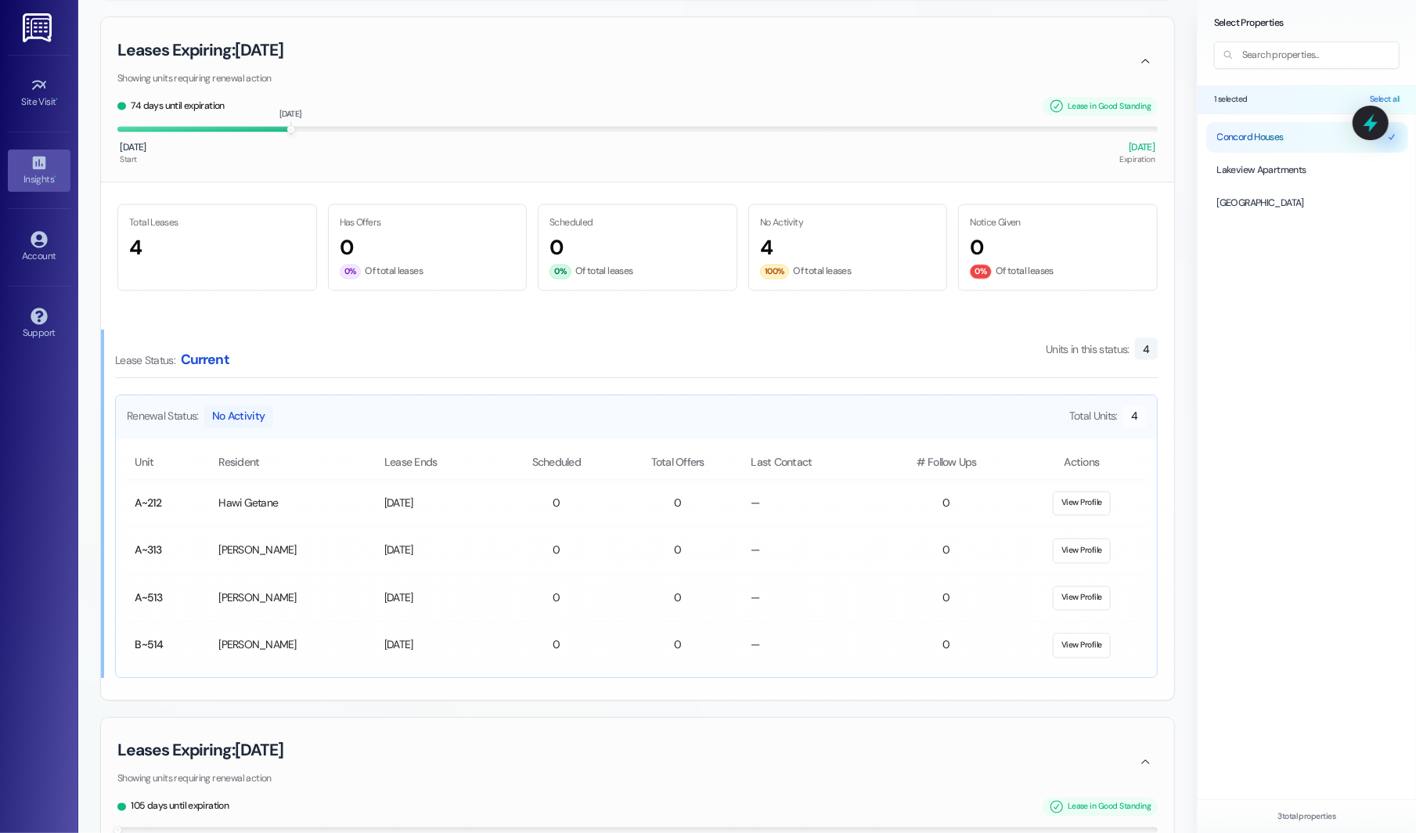
scroll to position [1748, 0]
drag, startPoint x: 128, startPoint y: 96, endPoint x: 329, endPoint y: 101, distance: 202.0
click at [329, 101] on div "74 days until expiration Lease in Good Standing" at bounding box center [637, 105] width 1040 height 20
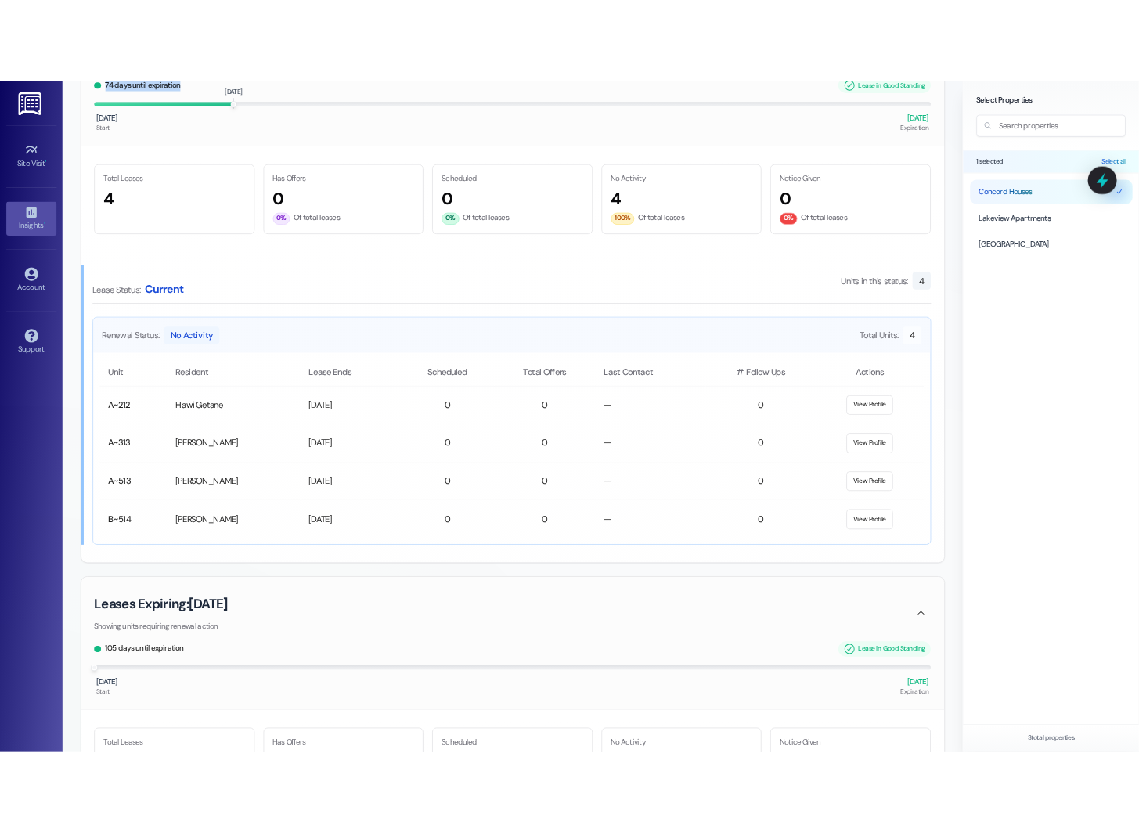
scroll to position [1852, 0]
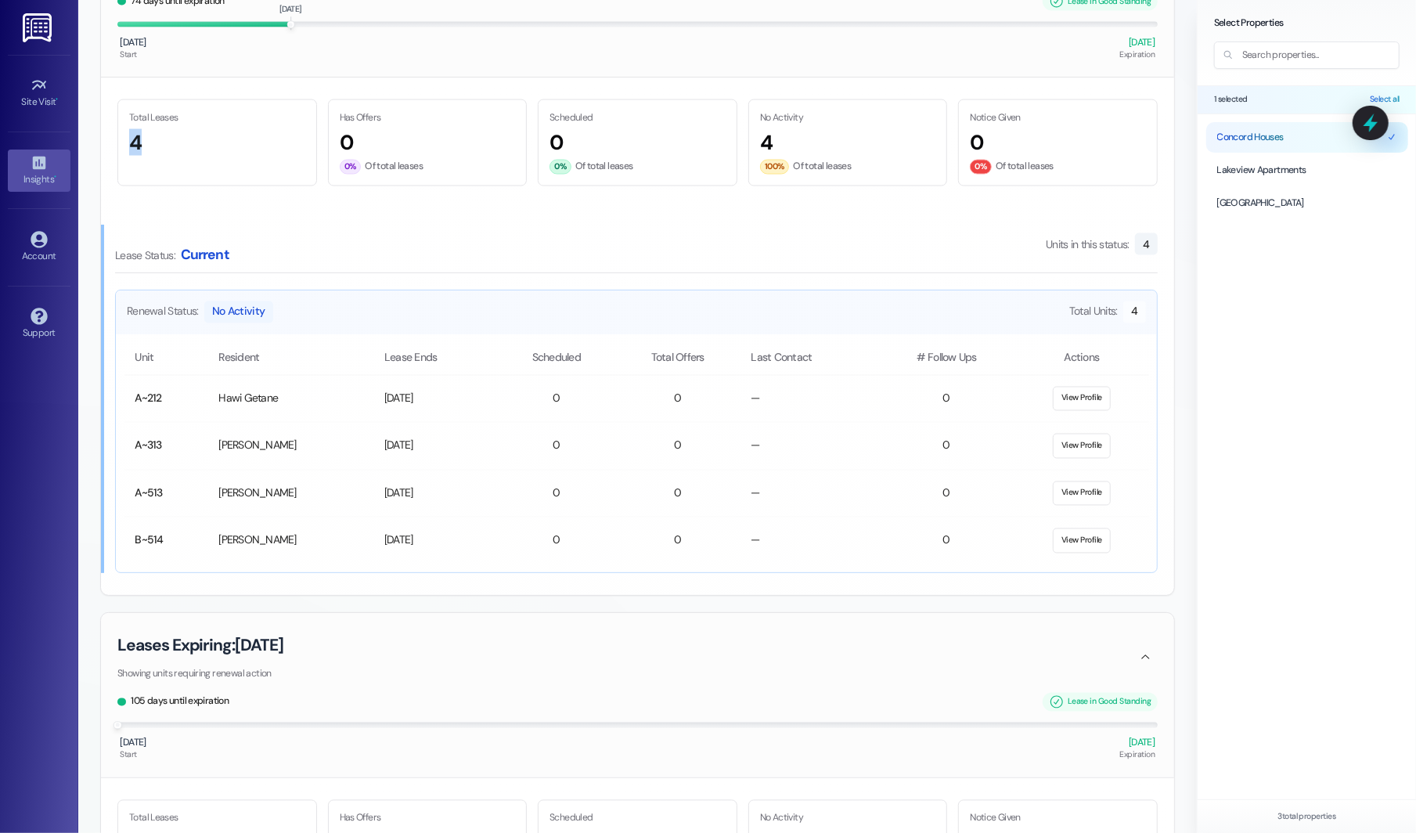
drag, startPoint x: 125, startPoint y: 135, endPoint x: 280, endPoint y: 135, distance: 154.9
click at [280, 135] on div "Total Leases 4" at bounding box center [217, 133] width 198 height 66
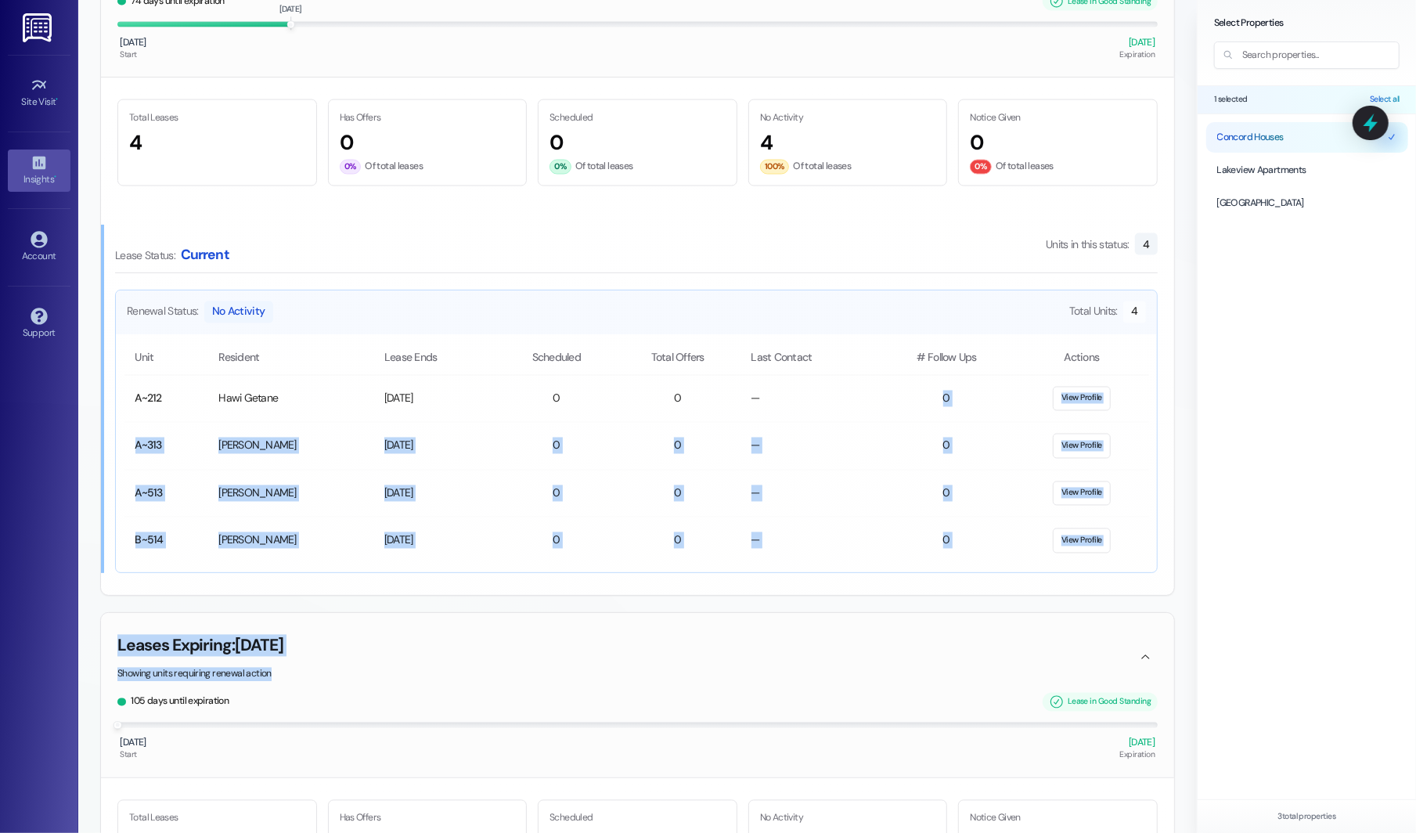
drag, startPoint x: 931, startPoint y: 365, endPoint x: 951, endPoint y: 590, distance: 225.4
click at [766, 355] on th "Last Contact" at bounding box center [809, 358] width 138 height 33
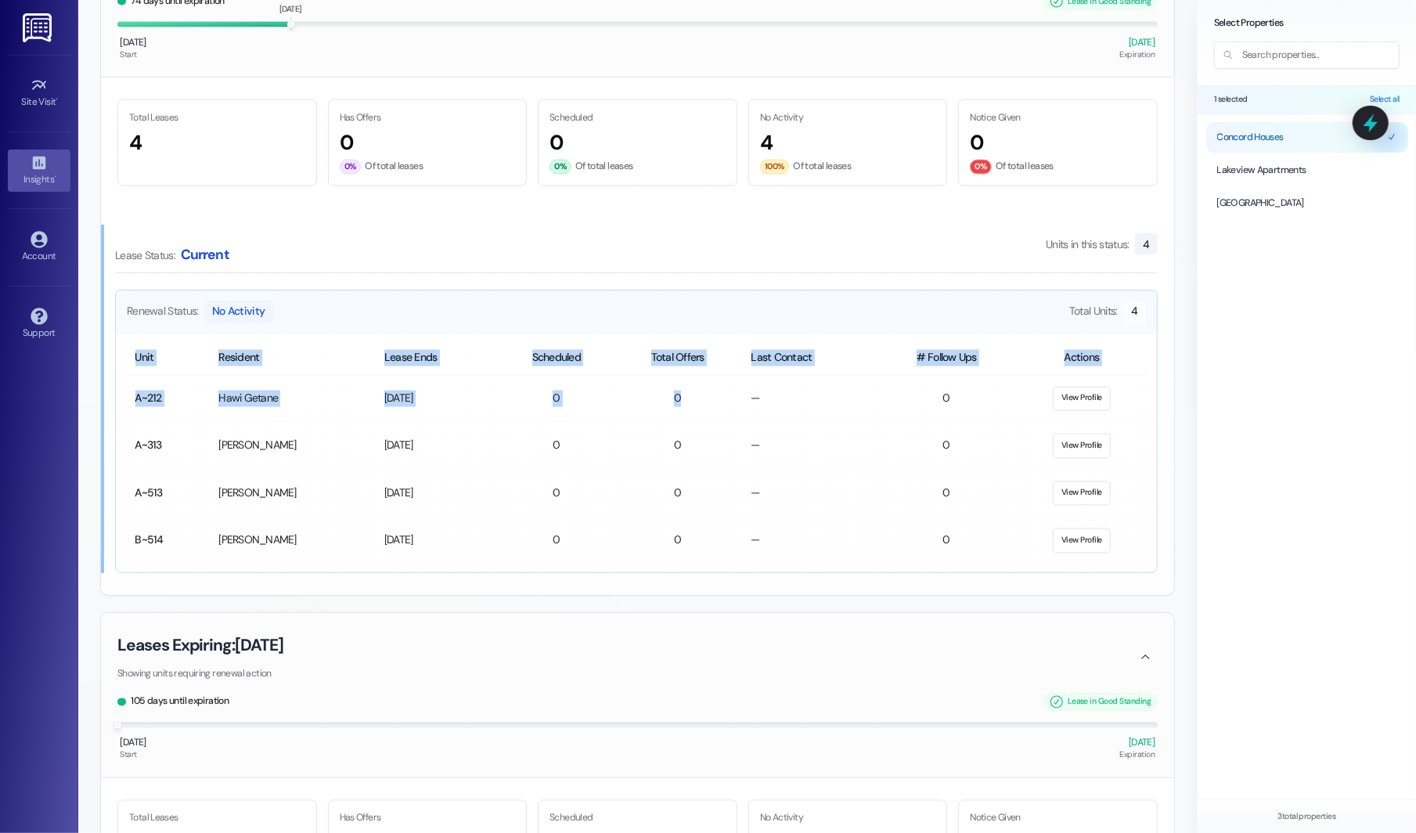
drag, startPoint x: 750, startPoint y: 381, endPoint x: 795, endPoint y: 556, distance: 180.1
click at [766, 556] on div "Unit Resident Lease Ends Scheduled Total Offers Last Contact # Follow Ups Actio…" at bounding box center [636, 453] width 1041 height 239
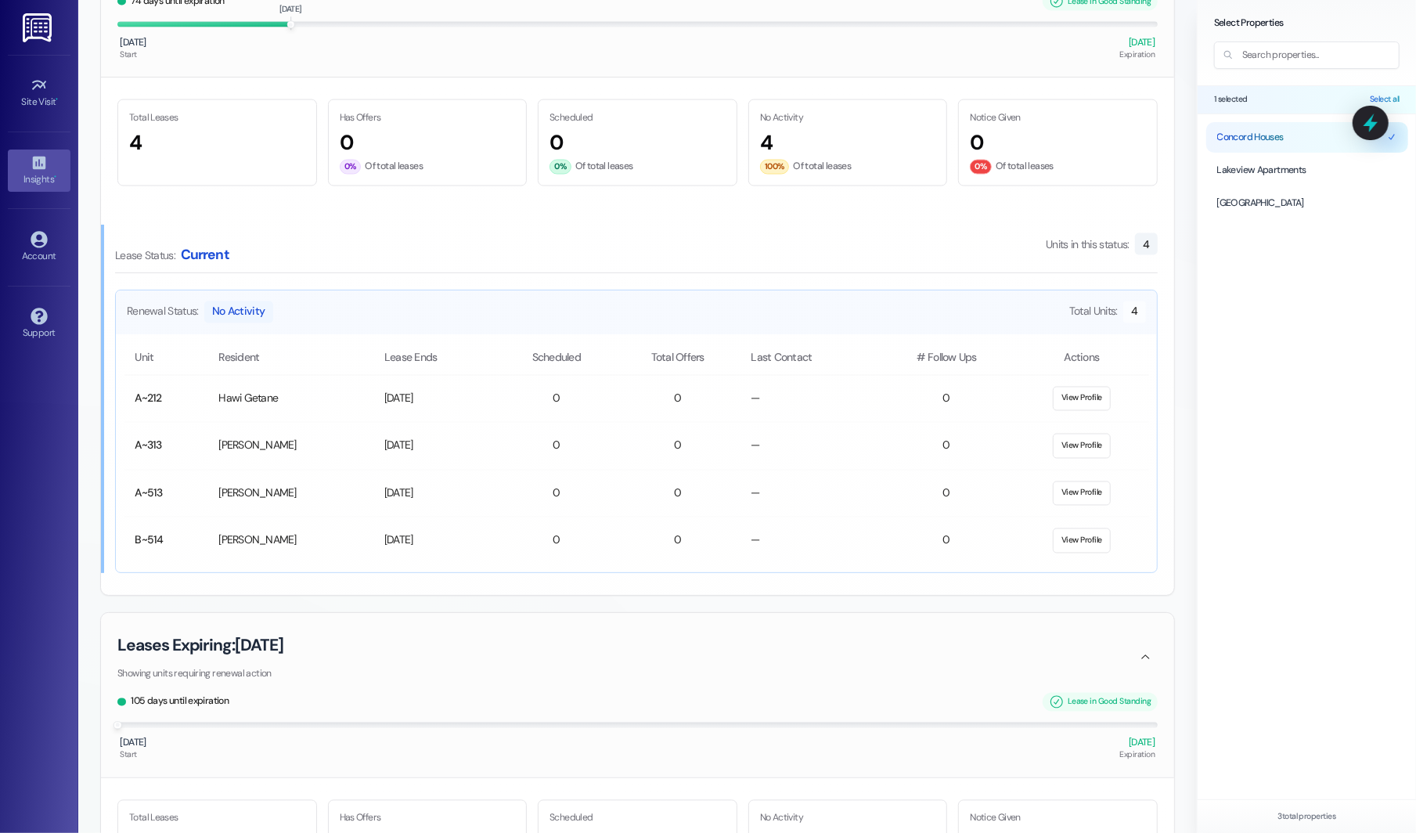
click at [766, 229] on div "Lease Status: Current Units in this status: 4" at bounding box center [636, 244] width 1042 height 39
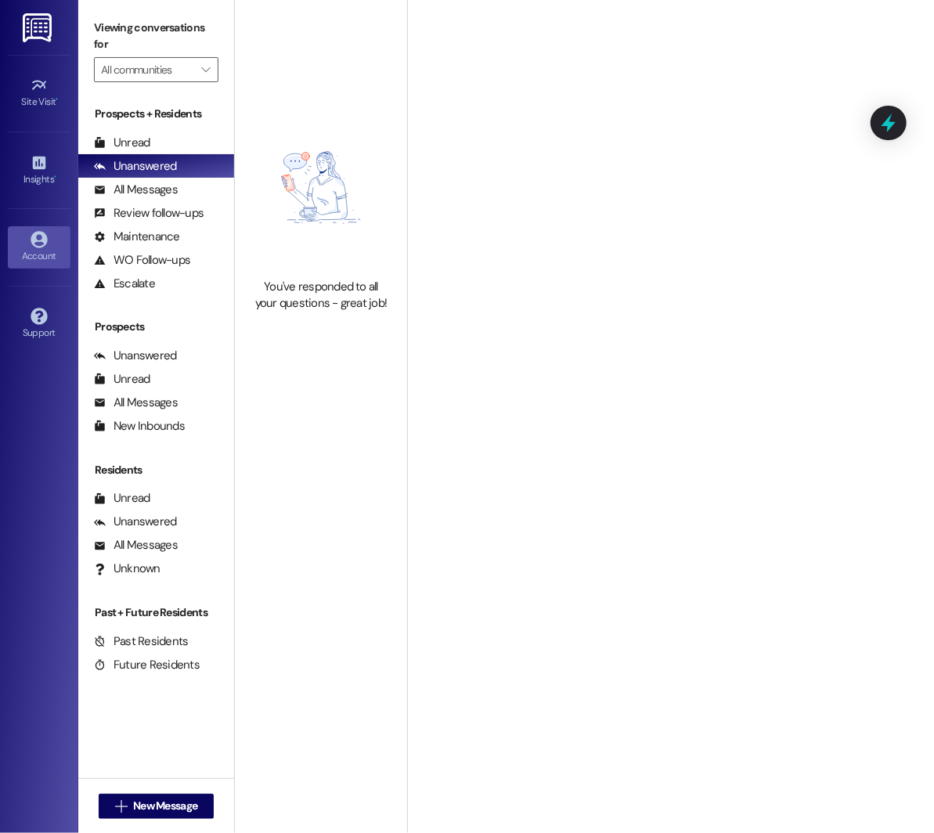
click at [45, 250] on div "Account" at bounding box center [39, 256] width 78 height 16
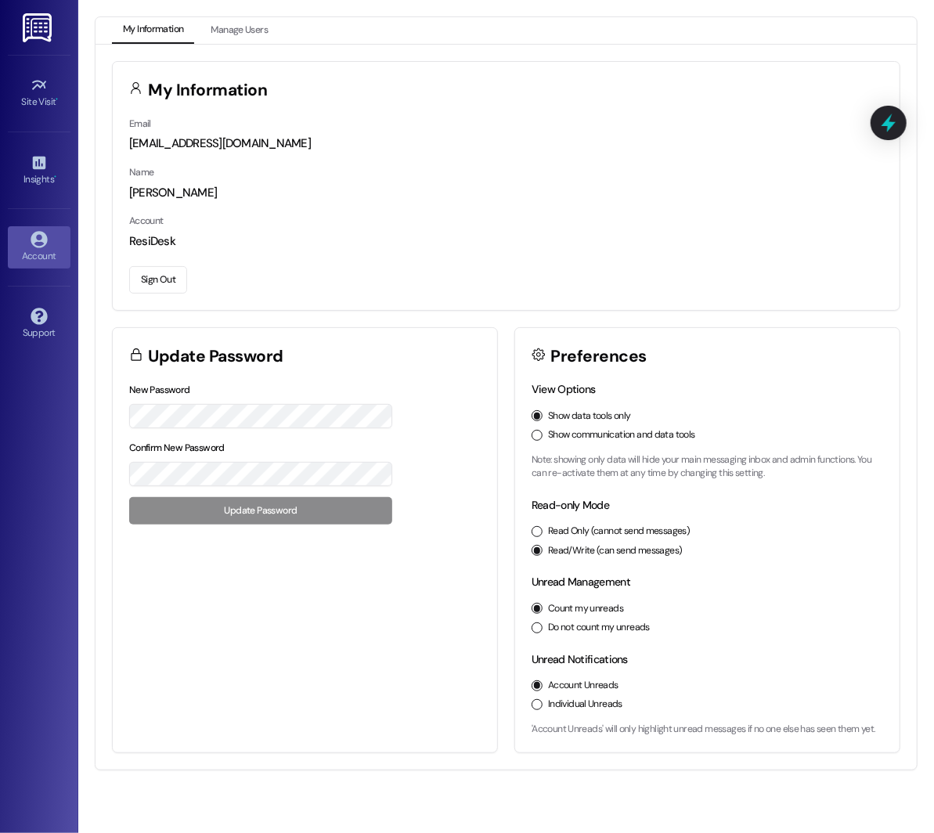
click at [152, 266] on button "Sign Out" at bounding box center [158, 279] width 58 height 27
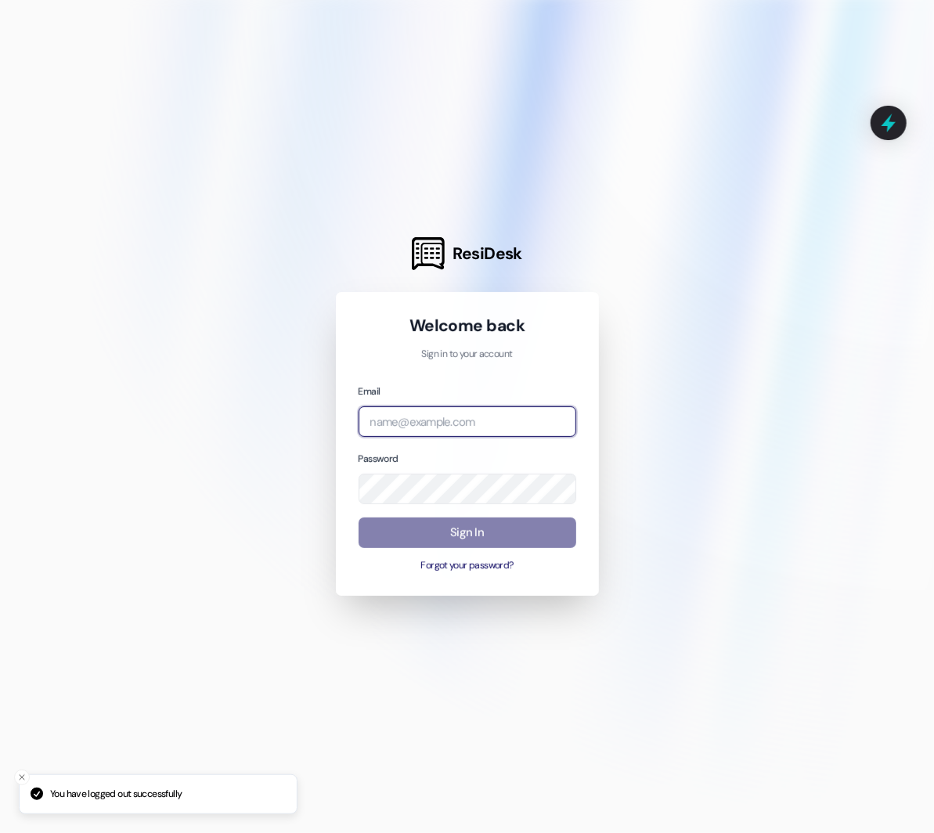
click at [390, 426] on input "email" at bounding box center [467, 421] width 218 height 31
type input "v"
type input "m"
type input "automated-surveys-meridianmanagement@meridianmanagement.com"
